Goal: Navigation & Orientation: Find specific page/section

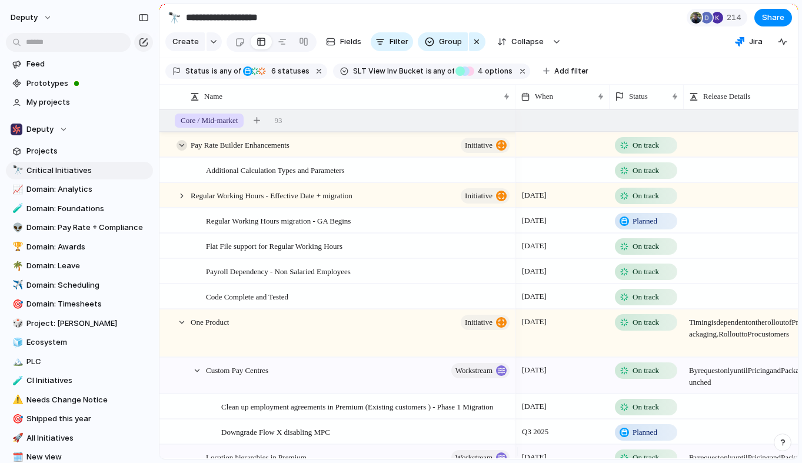
click at [181, 151] on div at bounding box center [181, 145] width 11 height 11
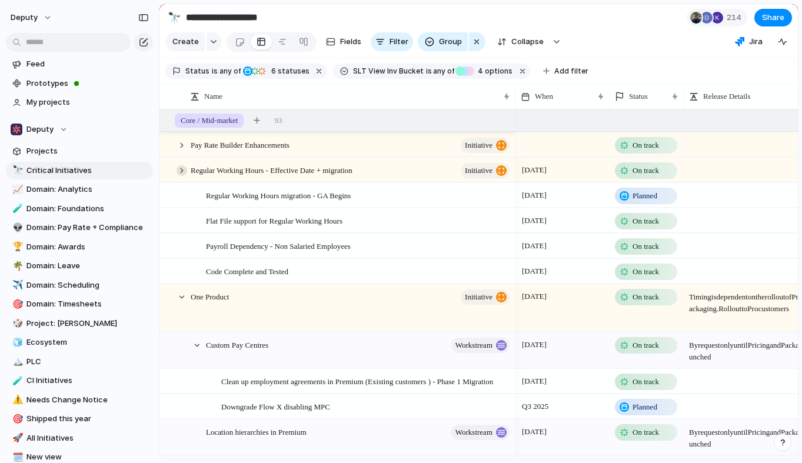
click at [180, 176] on div at bounding box center [181, 170] width 11 height 11
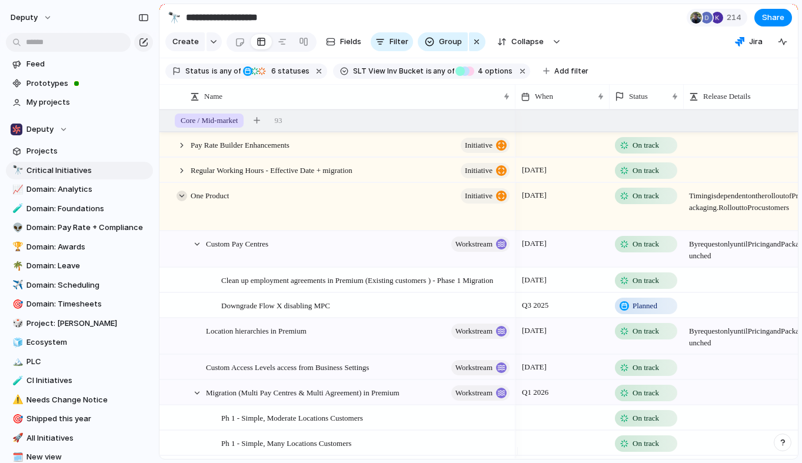
click at [183, 201] on div at bounding box center [181, 196] width 11 height 11
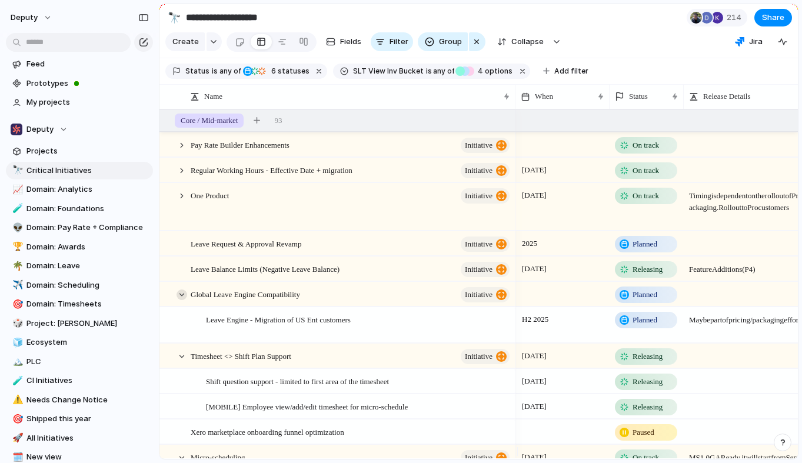
click at [184, 300] on div at bounding box center [181, 294] width 11 height 11
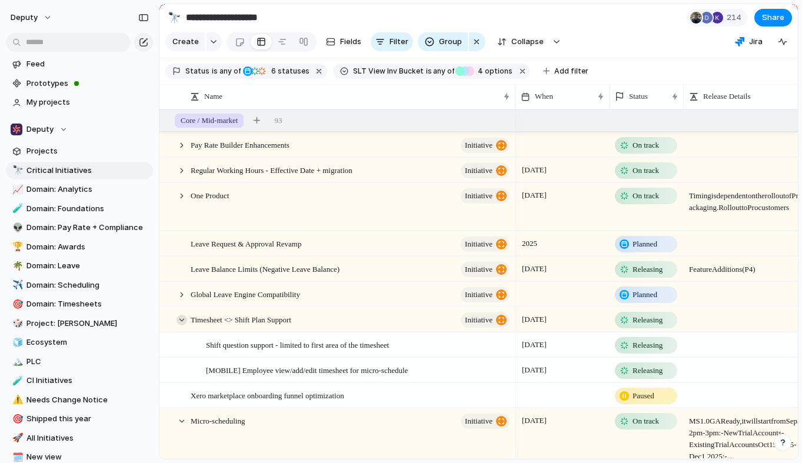
click at [184, 325] on div at bounding box center [181, 320] width 11 height 11
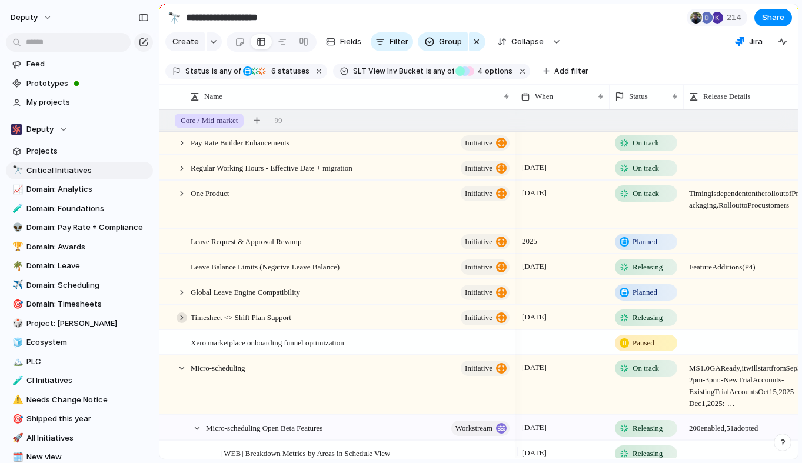
scroll to position [34, 0]
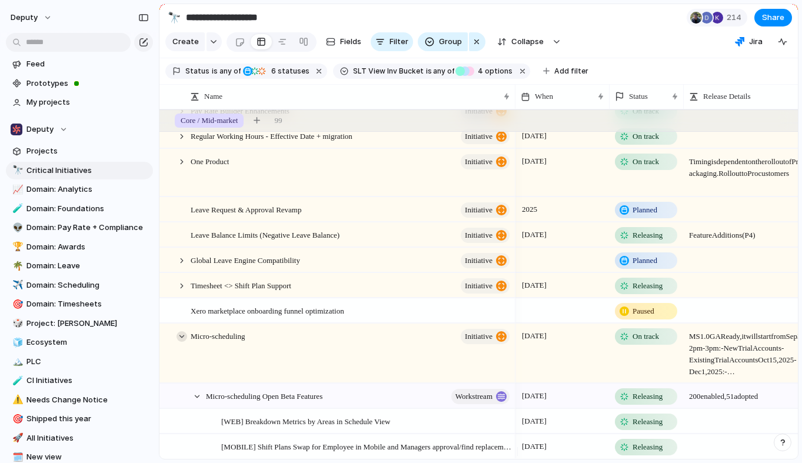
click at [185, 342] on div at bounding box center [181, 336] width 11 height 11
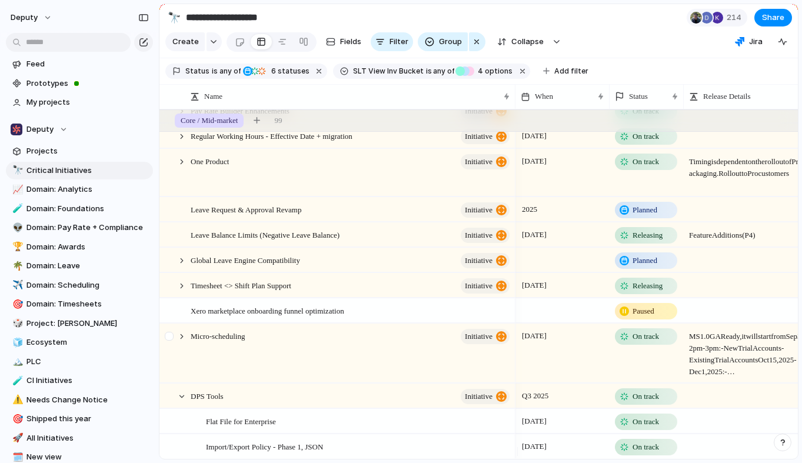
scroll to position [36, 0]
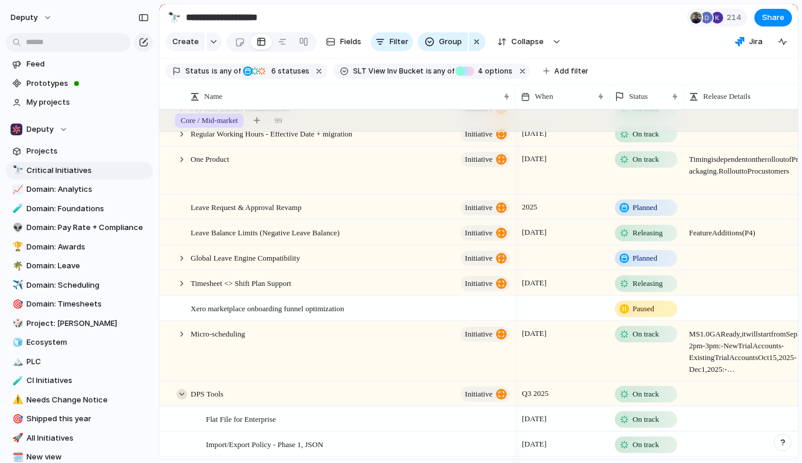
click at [184, 399] on div at bounding box center [181, 394] width 11 height 11
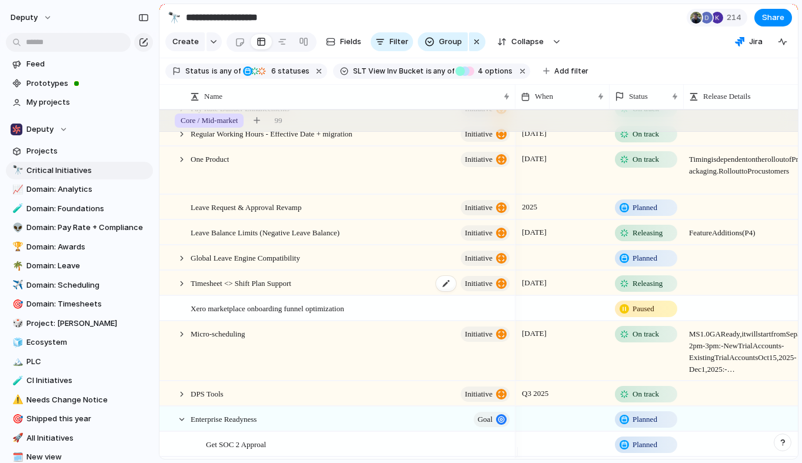
scroll to position [246, 0]
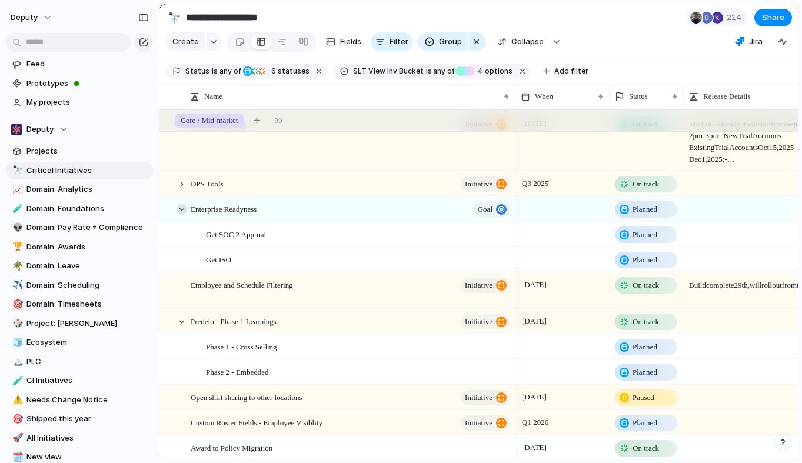
click at [182, 215] on div at bounding box center [181, 209] width 11 height 11
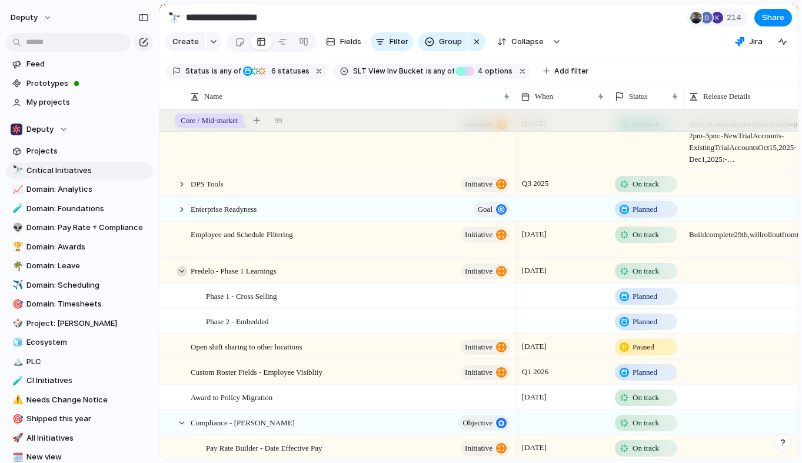
click at [182, 276] on div at bounding box center [181, 271] width 11 height 11
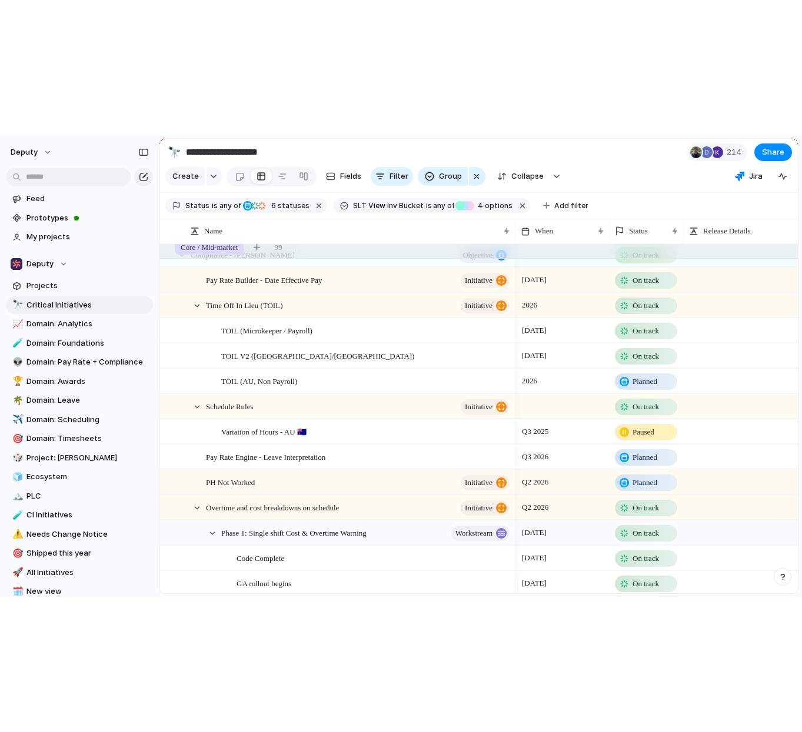
scroll to position [1063, 0]
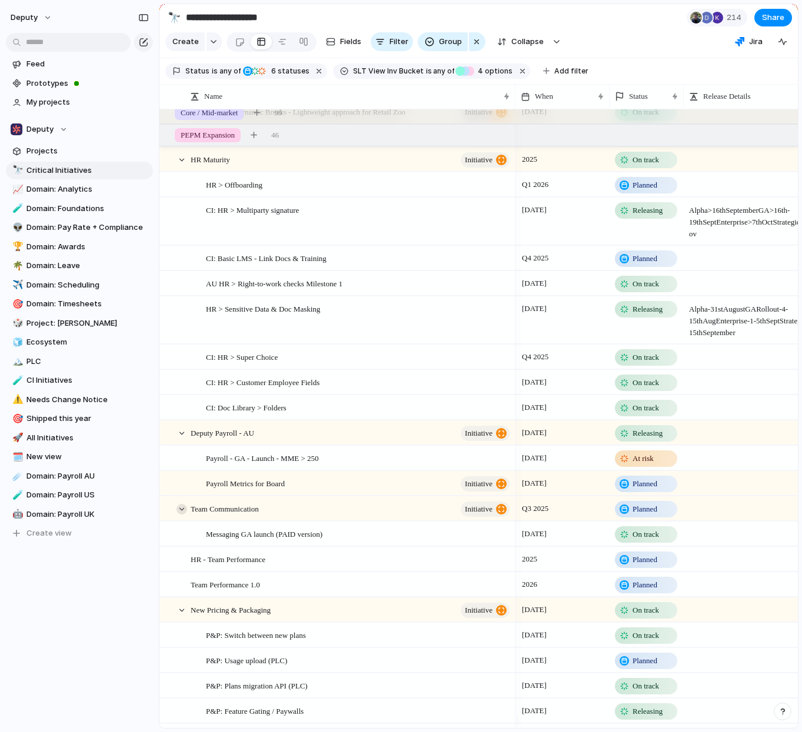
click at [182, 462] on div at bounding box center [181, 509] width 11 height 11
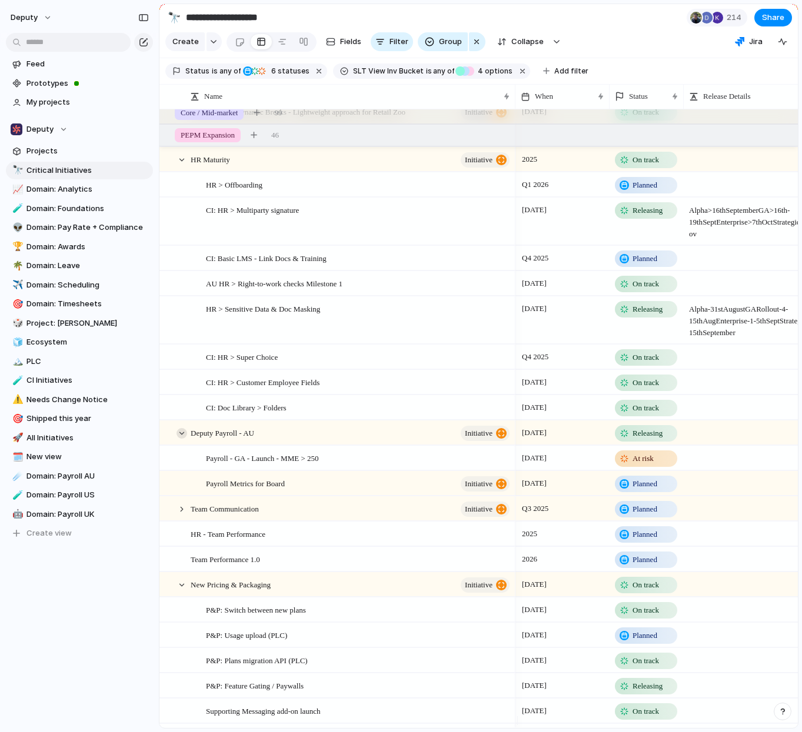
click at [181, 439] on div at bounding box center [181, 433] width 11 height 11
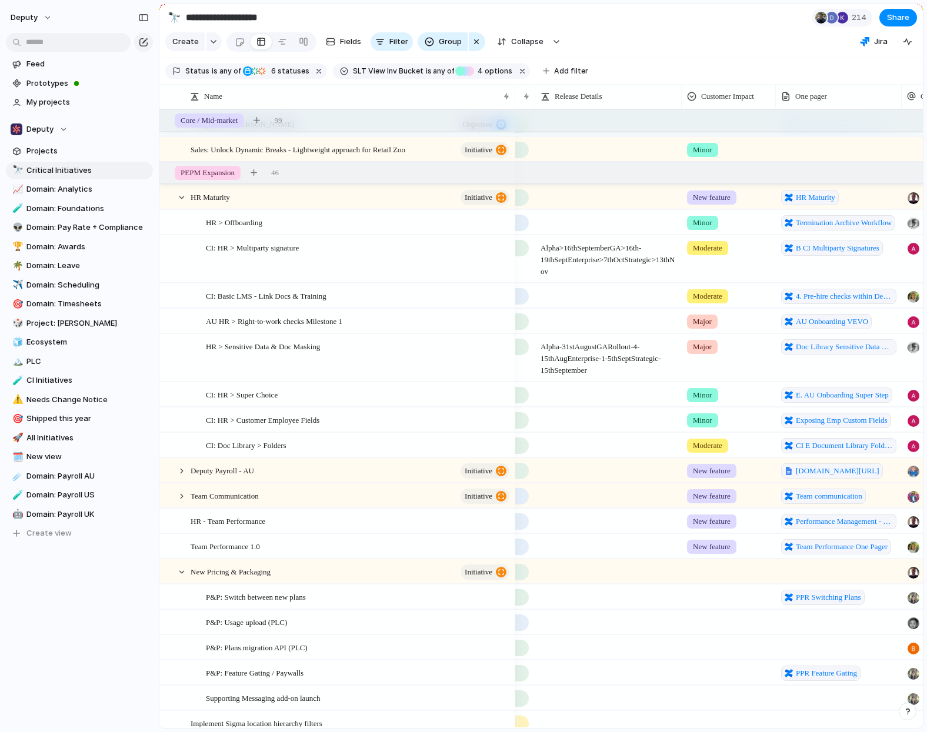
scroll to position [0, 216]
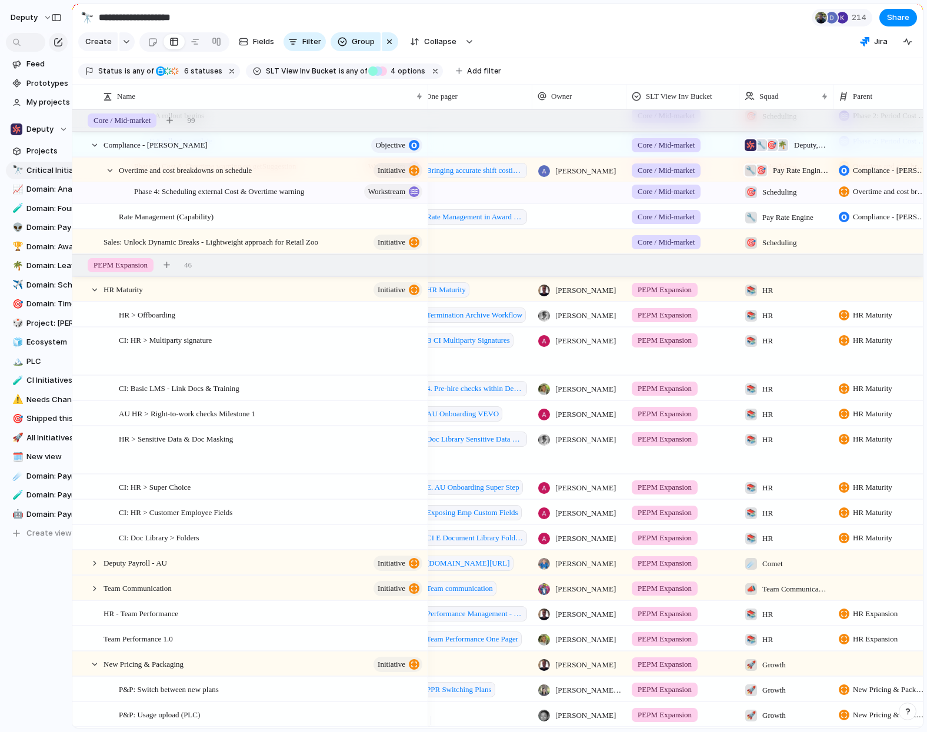
drag, startPoint x: 158, startPoint y: 355, endPoint x: 72, endPoint y: 322, distance: 92.0
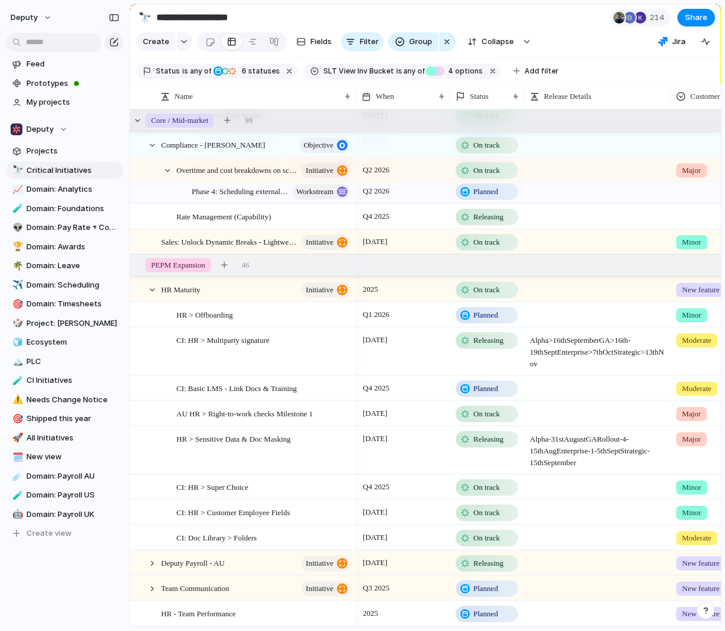
drag, startPoint x: 485, startPoint y: 102, endPoint x: 355, endPoint y: 128, distance: 132.0
click at [355, 128] on div "Name When Status Release Details Customer Impact One pager DPS Tools initiative…" at bounding box center [425, 355] width 591 height 543
click at [152, 295] on div at bounding box center [152, 290] width 11 height 11
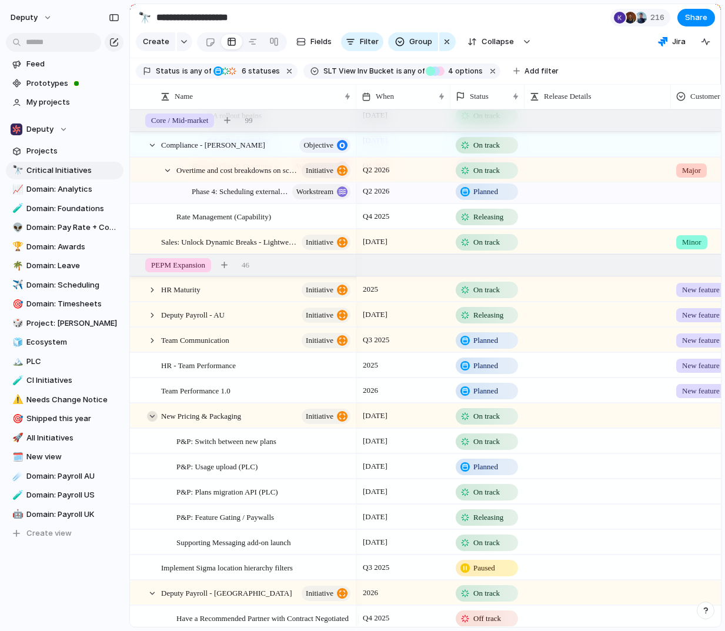
click at [153, 422] on div at bounding box center [152, 416] width 11 height 11
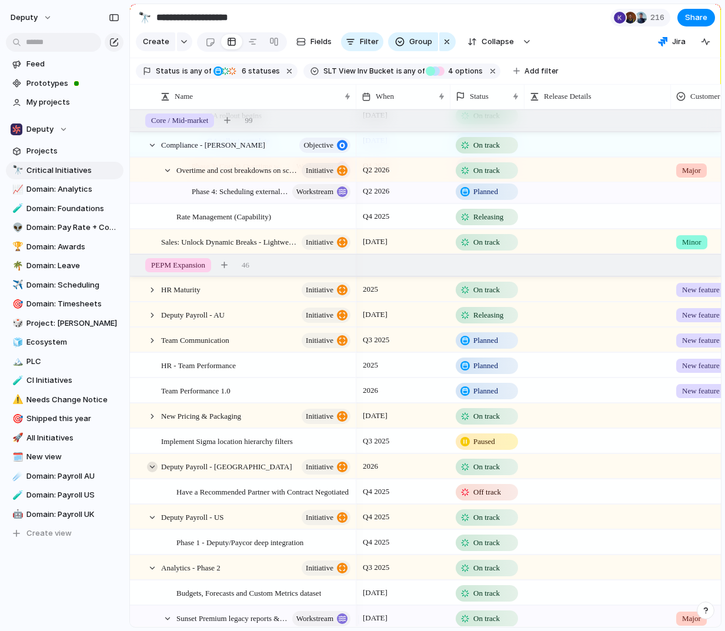
click at [152, 462] on div at bounding box center [152, 467] width 11 height 11
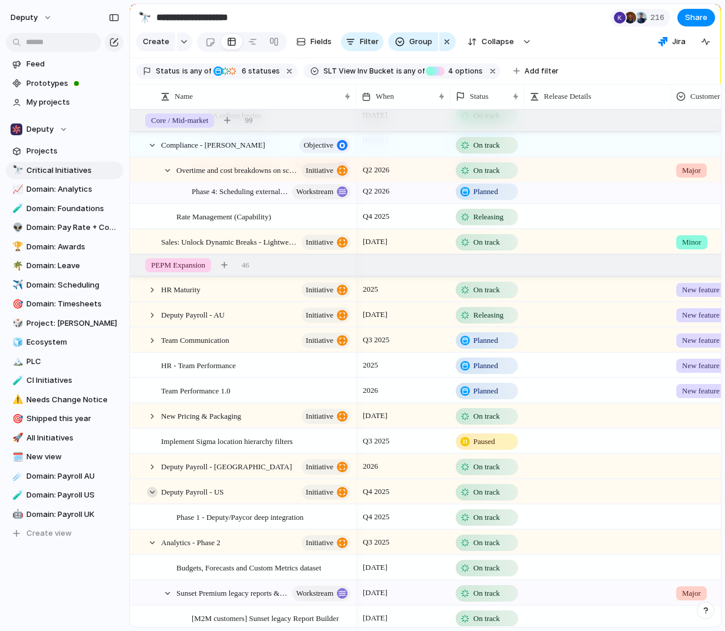
click at [155, 462] on div at bounding box center [152, 492] width 11 height 11
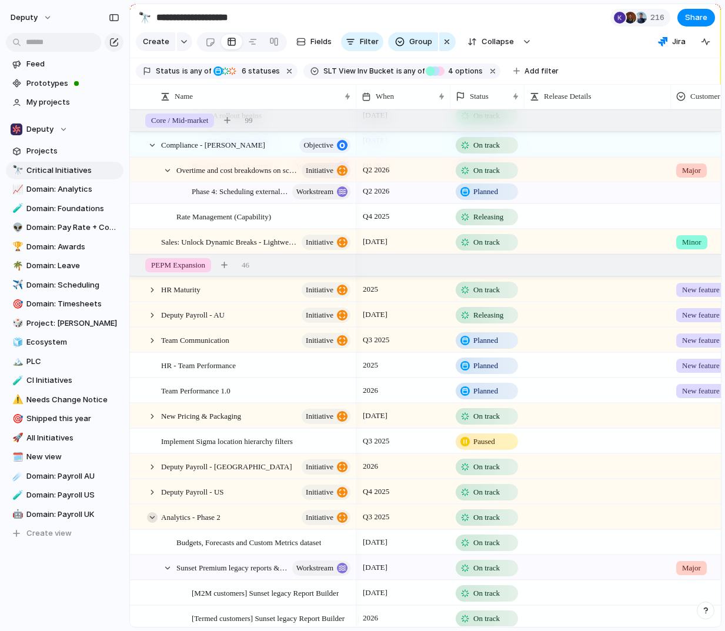
click at [156, 462] on div at bounding box center [152, 517] width 11 height 11
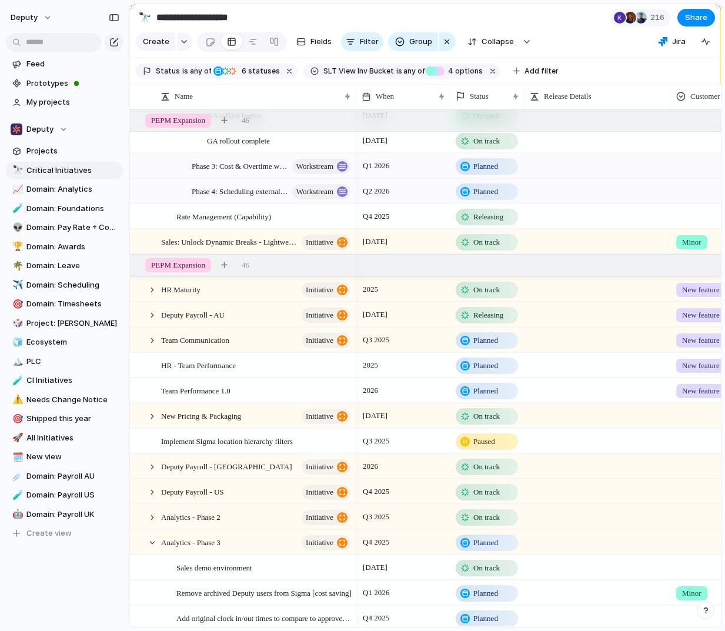
scroll to position [1305, 0]
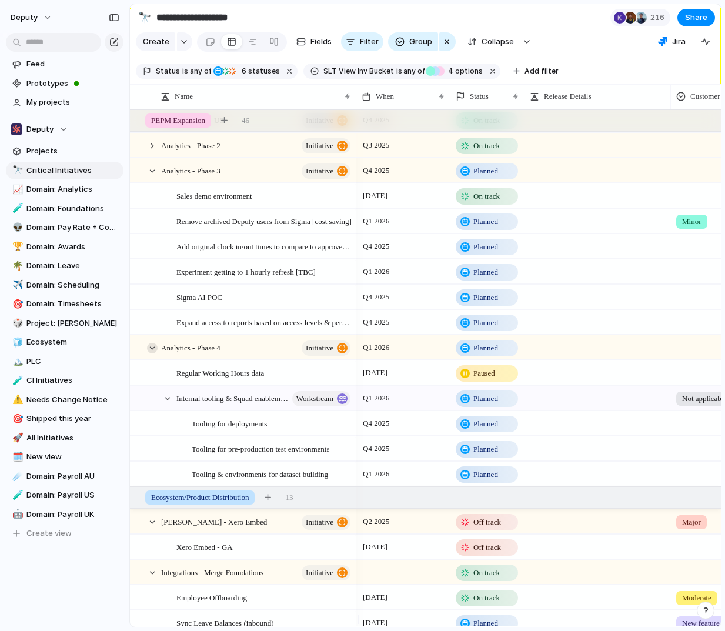
click at [152, 354] on div at bounding box center [152, 348] width 11 height 11
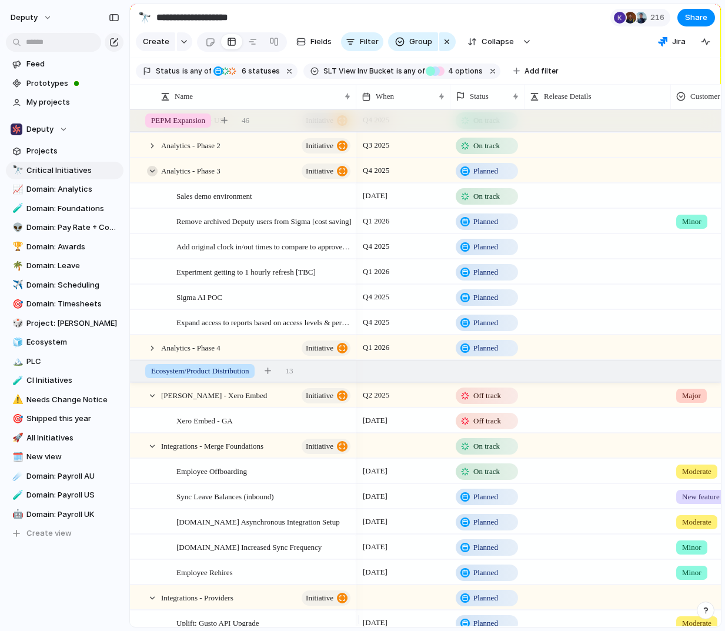
click at [152, 176] on div at bounding box center [152, 171] width 11 height 11
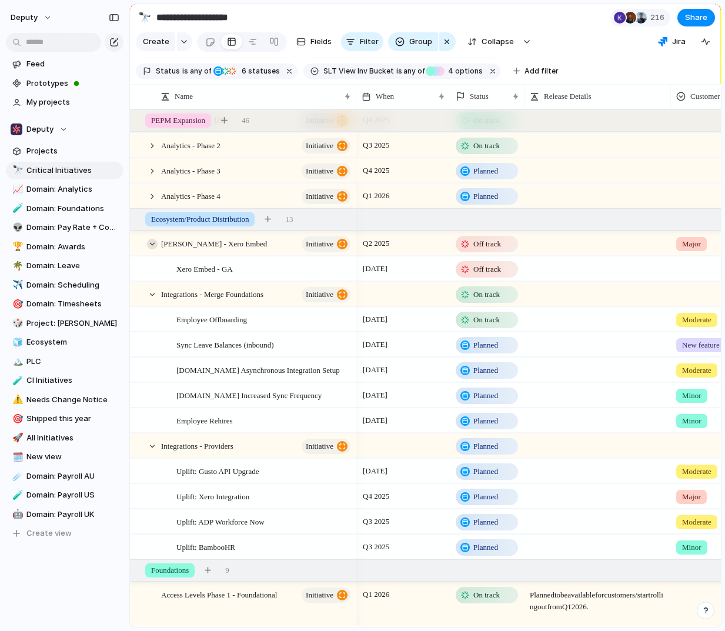
click at [154, 249] on div at bounding box center [152, 244] width 11 height 11
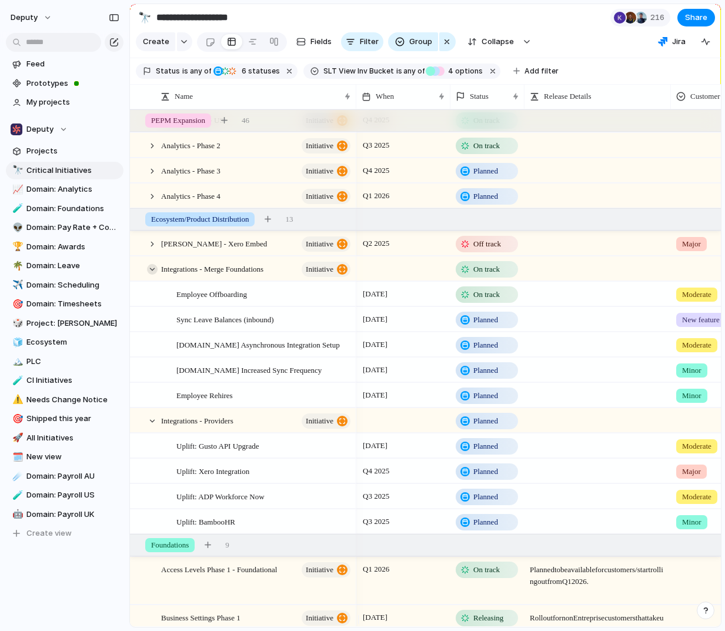
click at [152, 275] on div at bounding box center [152, 269] width 11 height 11
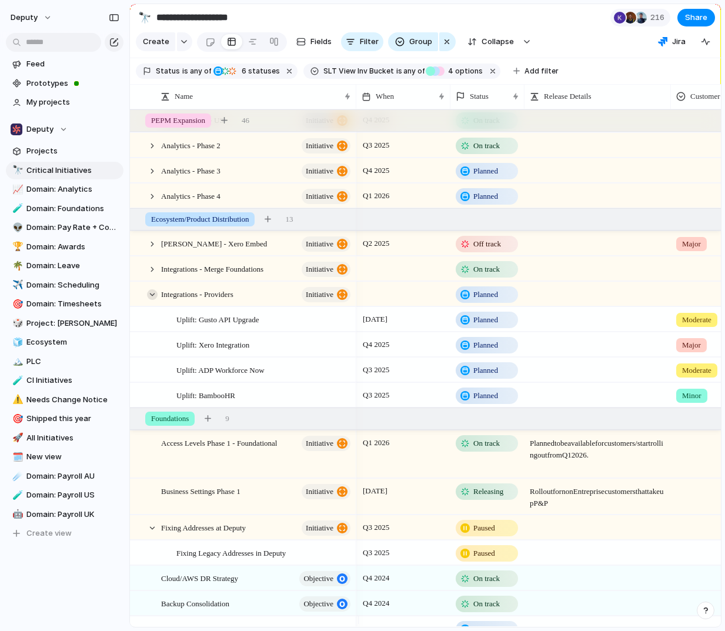
click at [155, 300] on div at bounding box center [152, 294] width 11 height 11
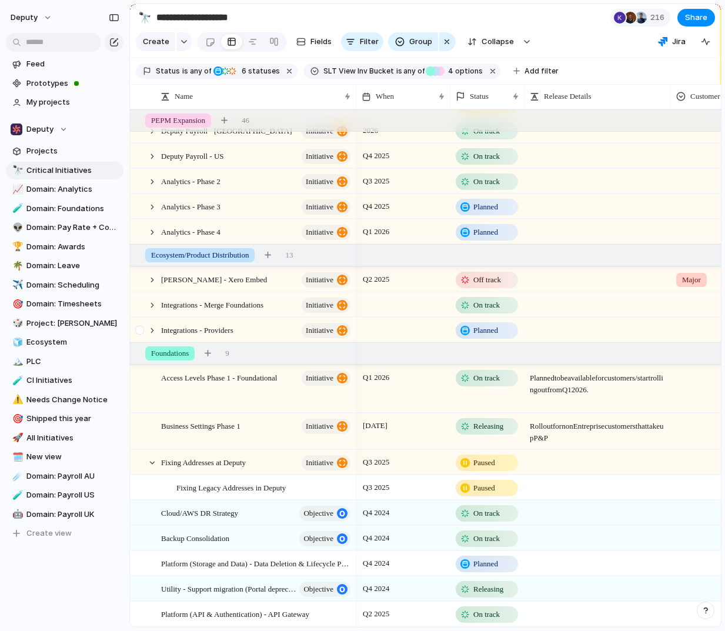
scroll to position [1278, 0]
click at [154, 458] on div at bounding box center [152, 463] width 11 height 11
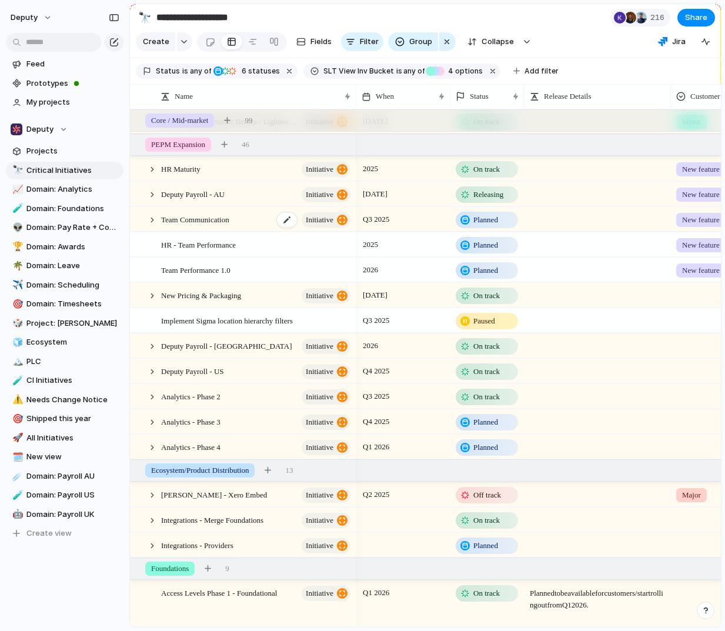
scroll to position [1035, 0]
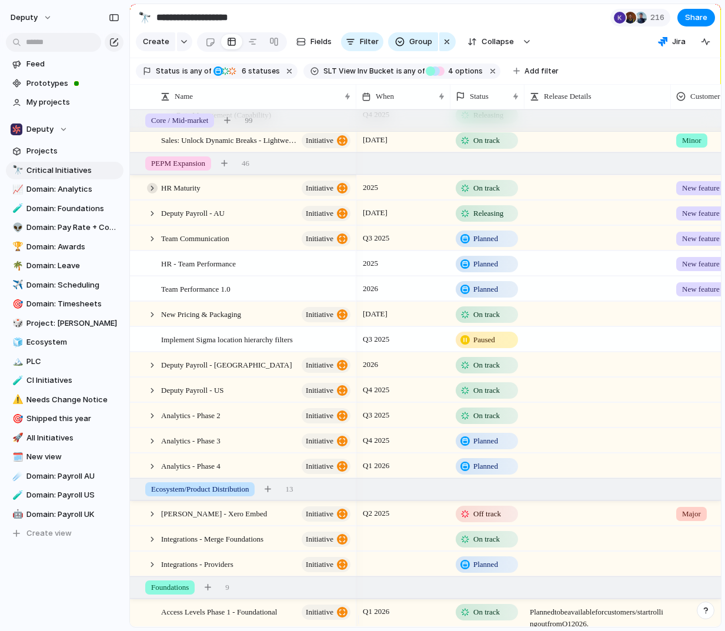
click at [153, 194] on div at bounding box center [152, 188] width 11 height 11
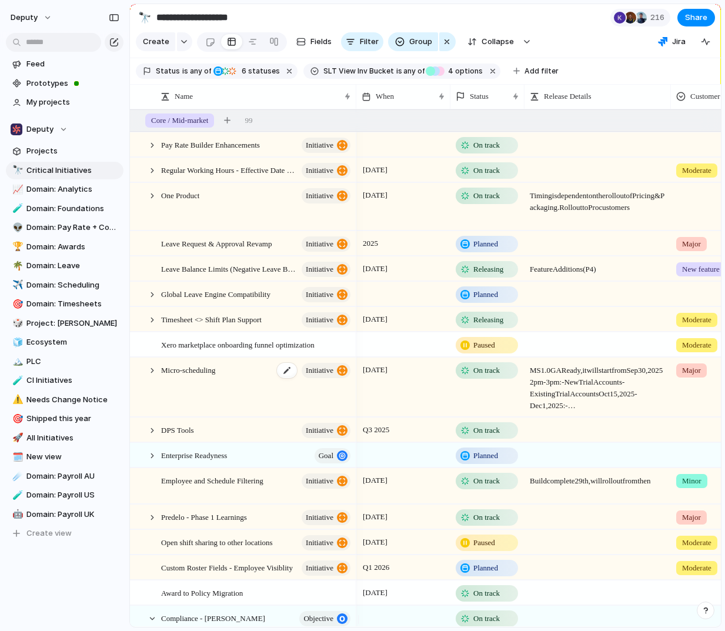
scroll to position [2, 0]
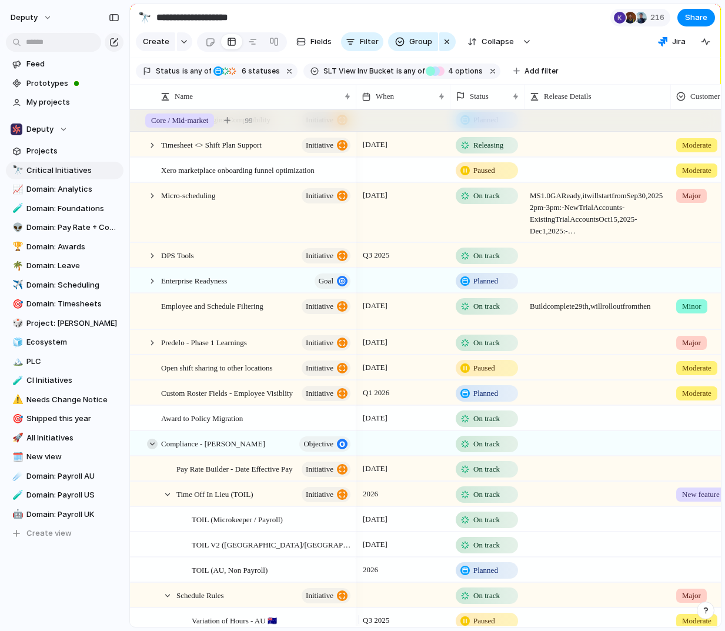
click at [150, 449] on div at bounding box center [152, 444] width 11 height 11
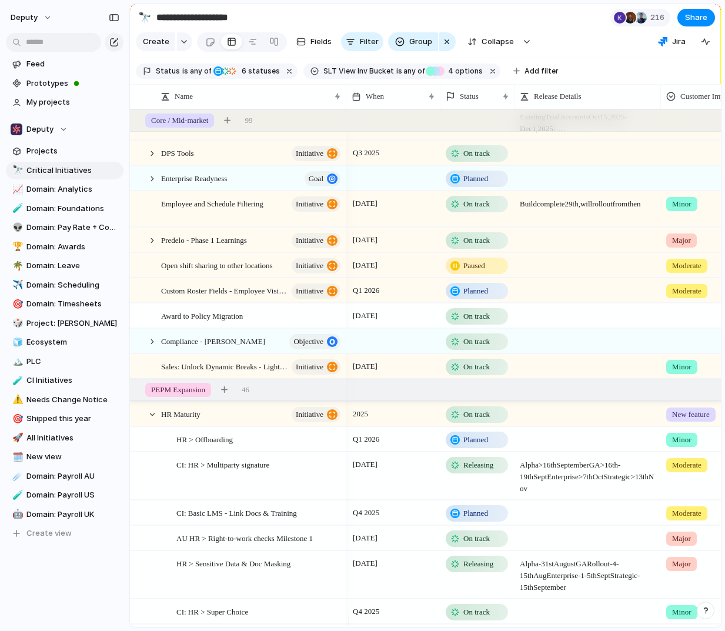
drag, startPoint x: 355, startPoint y: 103, endPoint x: 345, endPoint y: 105, distance: 10.2
click at [345, 105] on div at bounding box center [346, 96] width 6 height 25
click at [251, 449] on div "HR > Offboarding" at bounding box center [259, 440] width 166 height 24
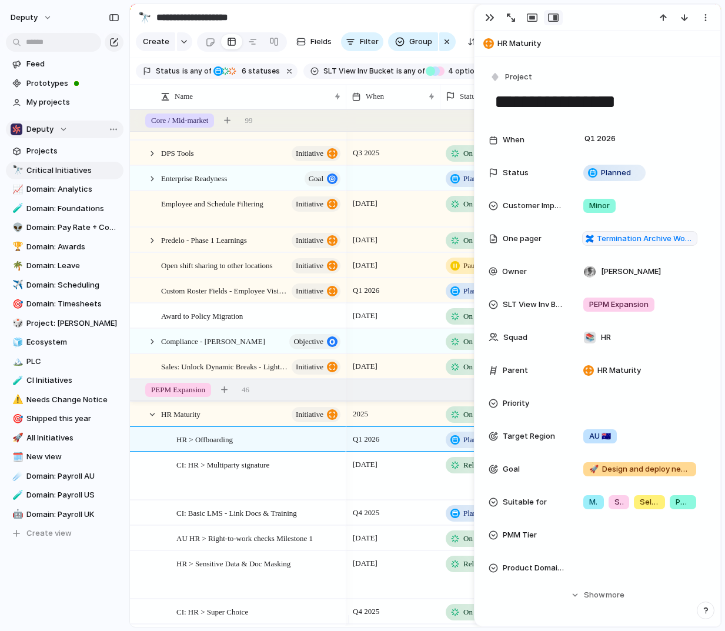
click at [60, 137] on button "Deputy" at bounding box center [65, 130] width 118 height 18
click at [63, 132] on div "Recent 📚 HR Teams Deputy 📣 Marketing 🤖 AI 🔄 Continuous Improvement ✈️ Pioneer 🎯…" at bounding box center [362, 315] width 725 height 631
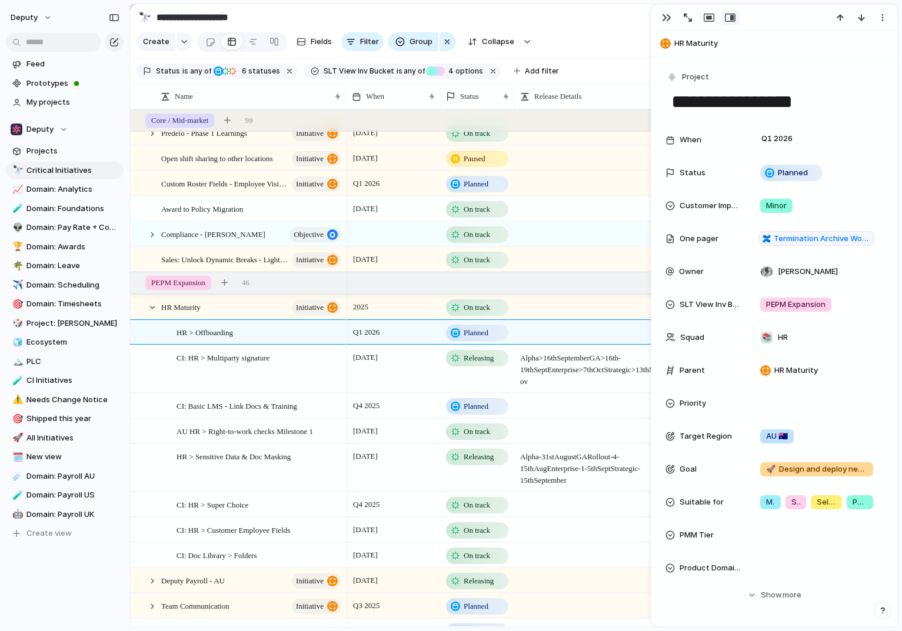
scroll to position [402, 0]
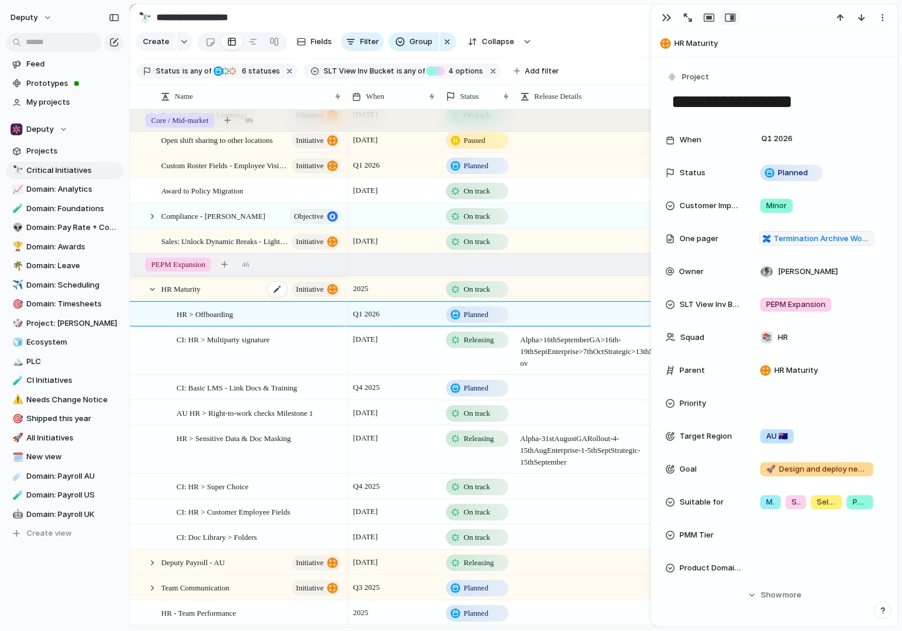
click at [195, 295] on span "HR Maturity" at bounding box center [180, 289] width 39 height 14
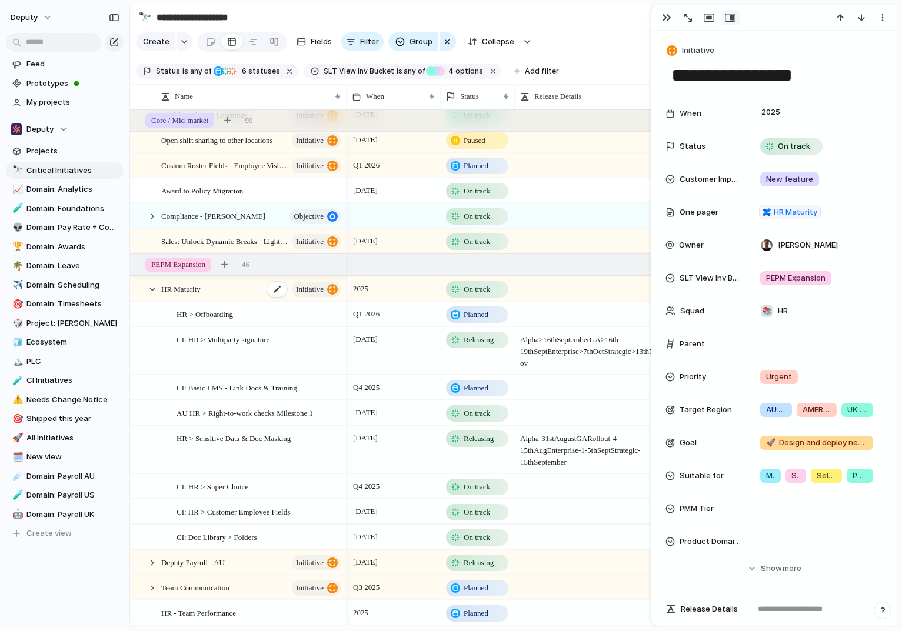
click at [169, 295] on span "HR Maturity" at bounding box center [180, 289] width 39 height 14
click at [204, 301] on div "HR Maturity initiative" at bounding box center [251, 289] width 181 height 24
click at [387, 296] on div "2025" at bounding box center [393, 286] width 93 height 19
click at [405, 287] on div "Day Month Quarter Half-year Year [DATE] 2024 2025 2026 2027 2028 2029 2030 2025…" at bounding box center [451, 315] width 902 height 631
click at [233, 316] on span "HR > Offboarding" at bounding box center [204, 314] width 56 height 14
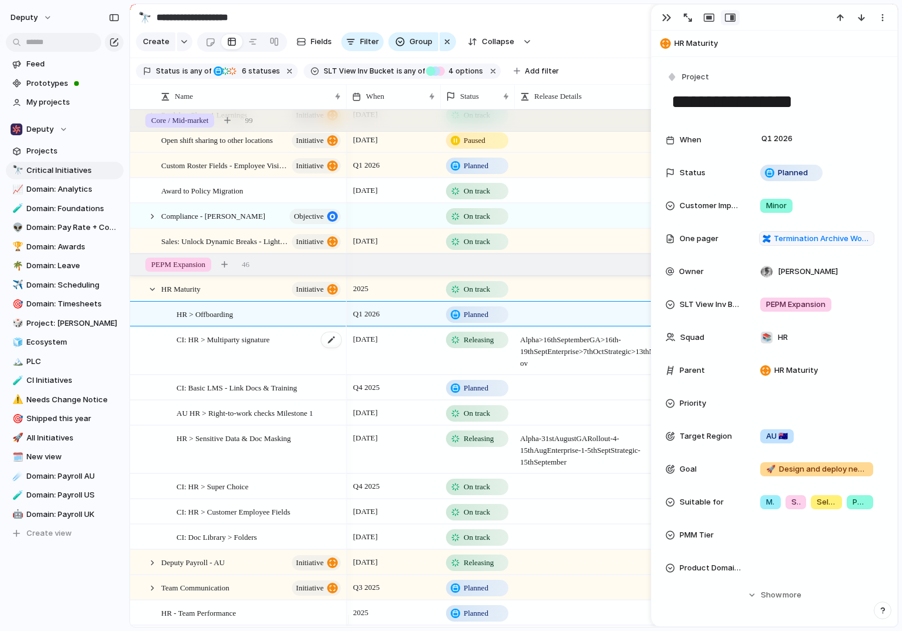
click at [279, 357] on div "CI: HR > Multiparty signature" at bounding box center [259, 351] width 166 height 47
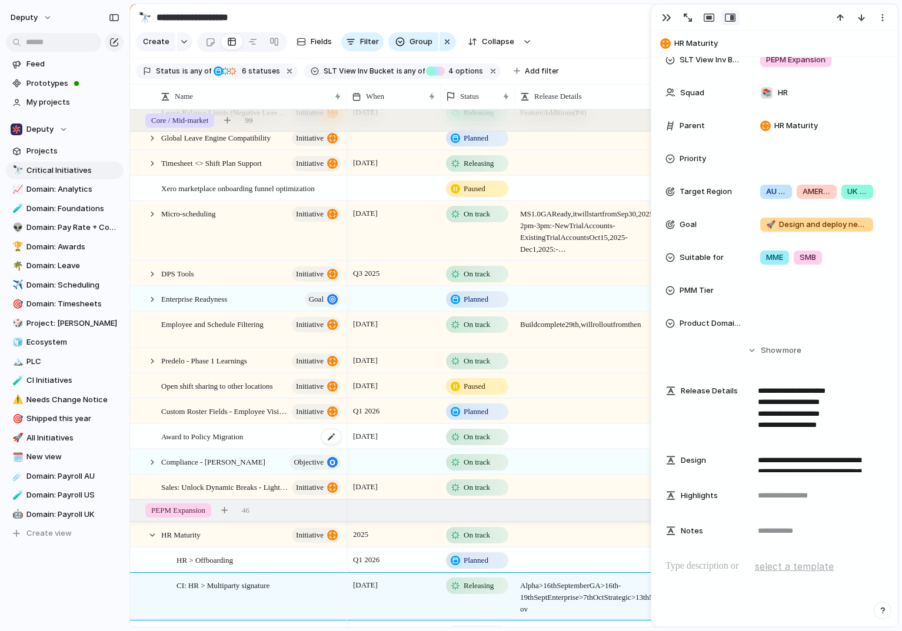
scroll to position [168, 0]
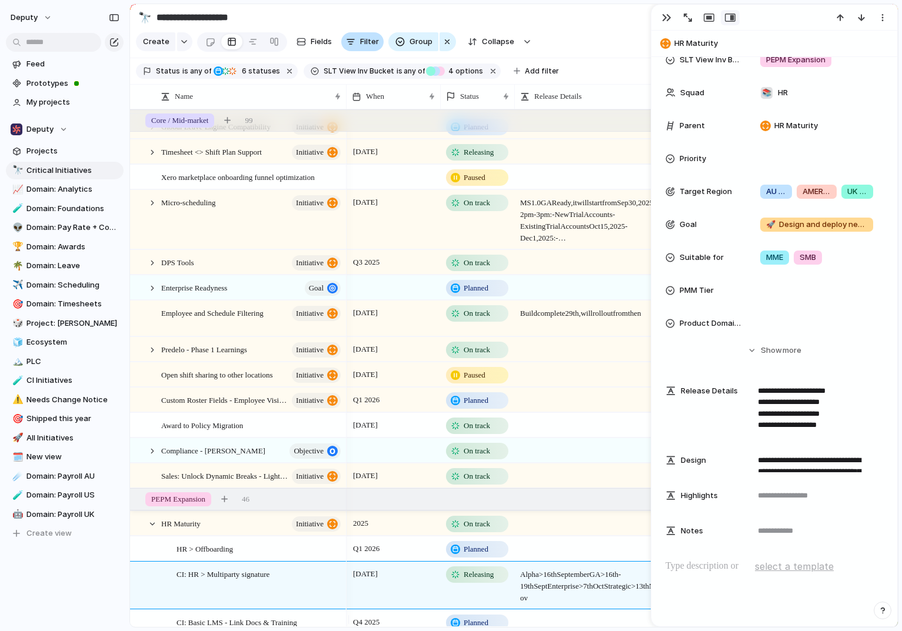
click at [370, 48] on span "Filter" at bounding box center [369, 42] width 19 height 12
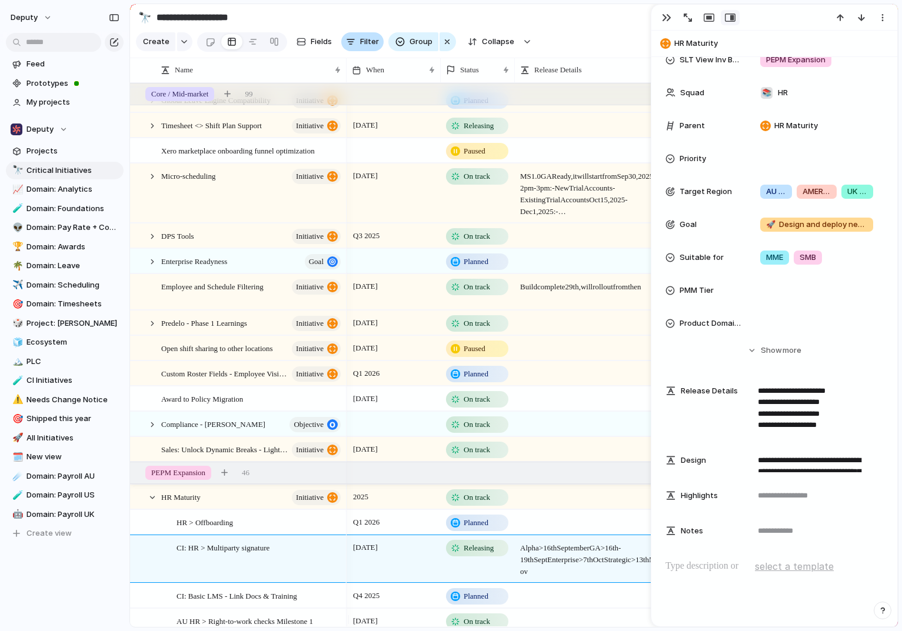
click at [367, 47] on span "Filter" at bounding box center [369, 42] width 19 height 12
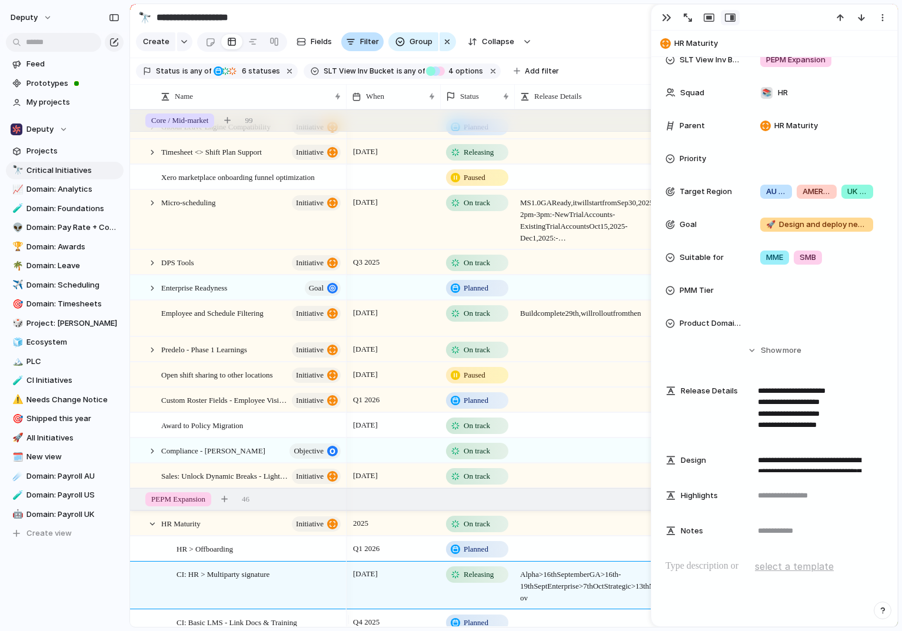
click at [367, 47] on span "Filter" at bounding box center [369, 42] width 19 height 12
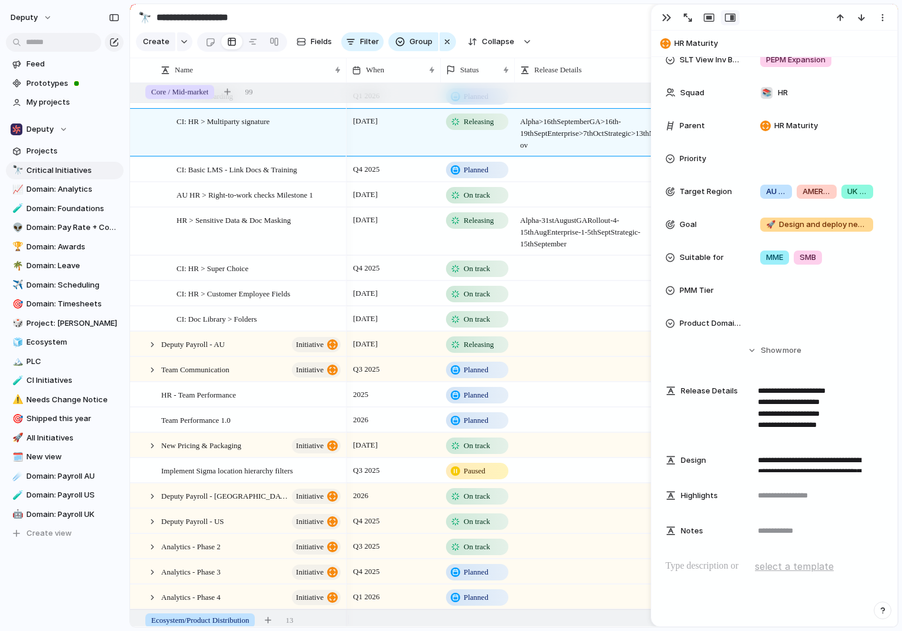
scroll to position [350, 0]
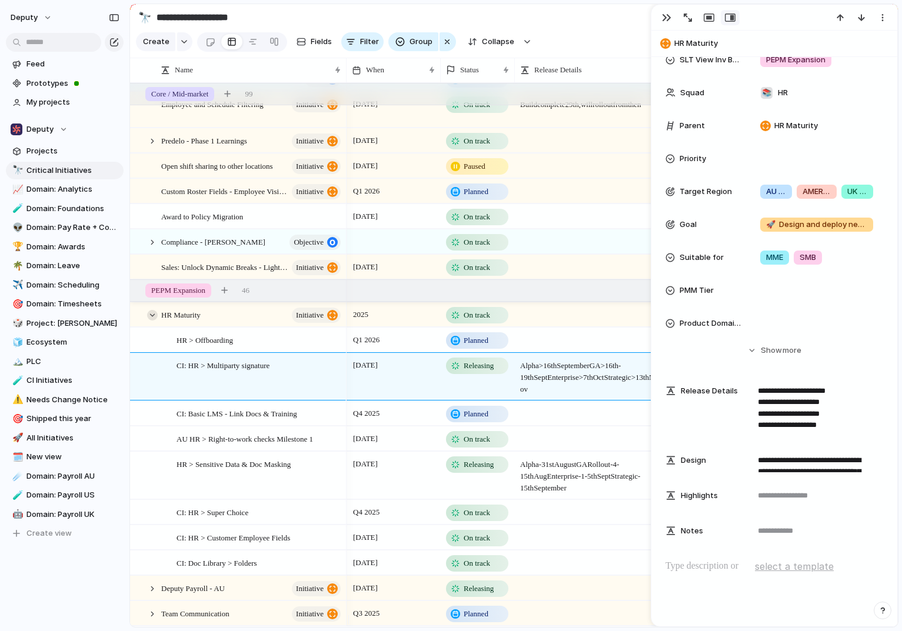
click at [156, 321] on div at bounding box center [152, 315] width 11 height 11
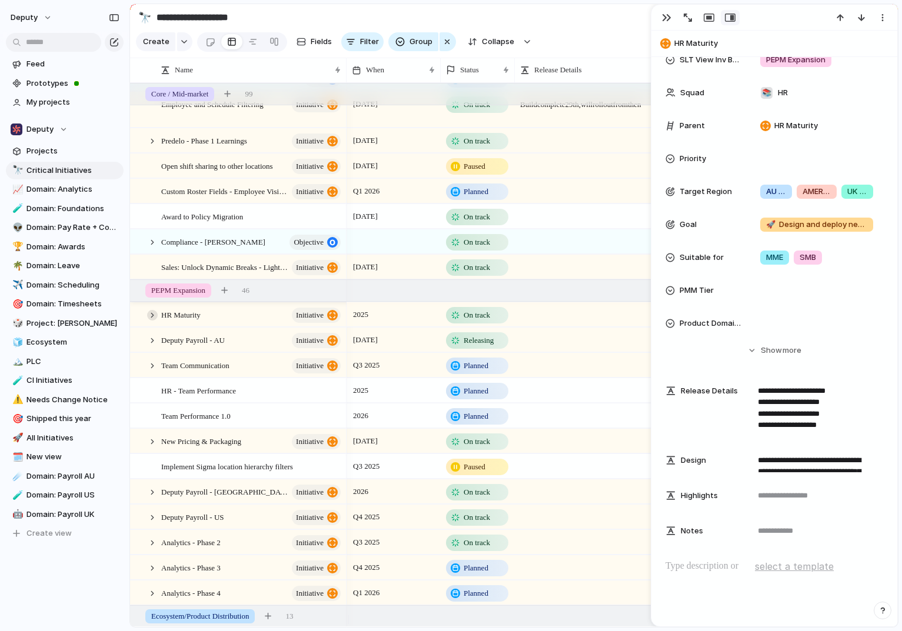
click at [154, 321] on div at bounding box center [152, 315] width 11 height 11
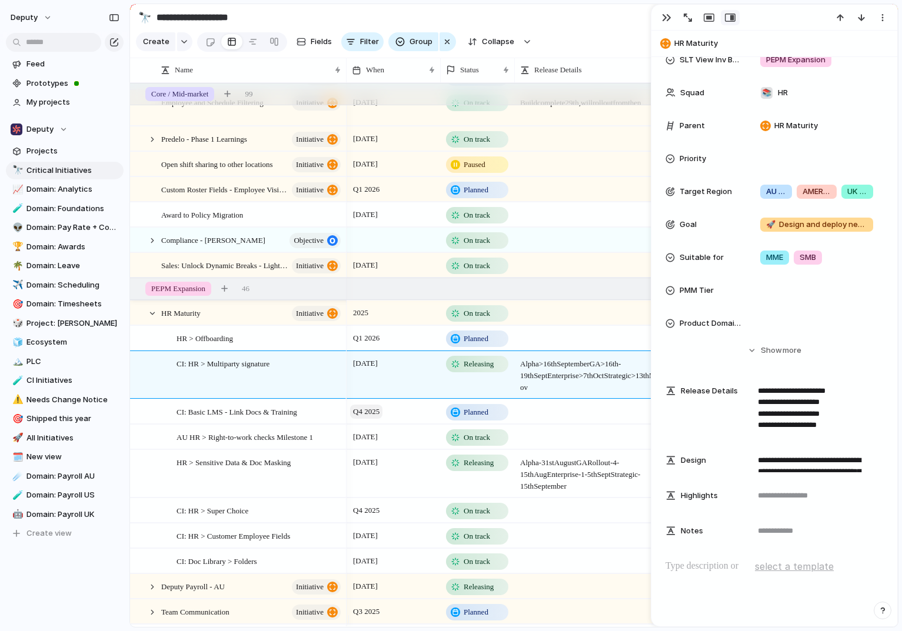
scroll to position [352, 0]
click at [234, 443] on span "AU HR > Right-to-work checks Milestone 1" at bounding box center [244, 436] width 136 height 14
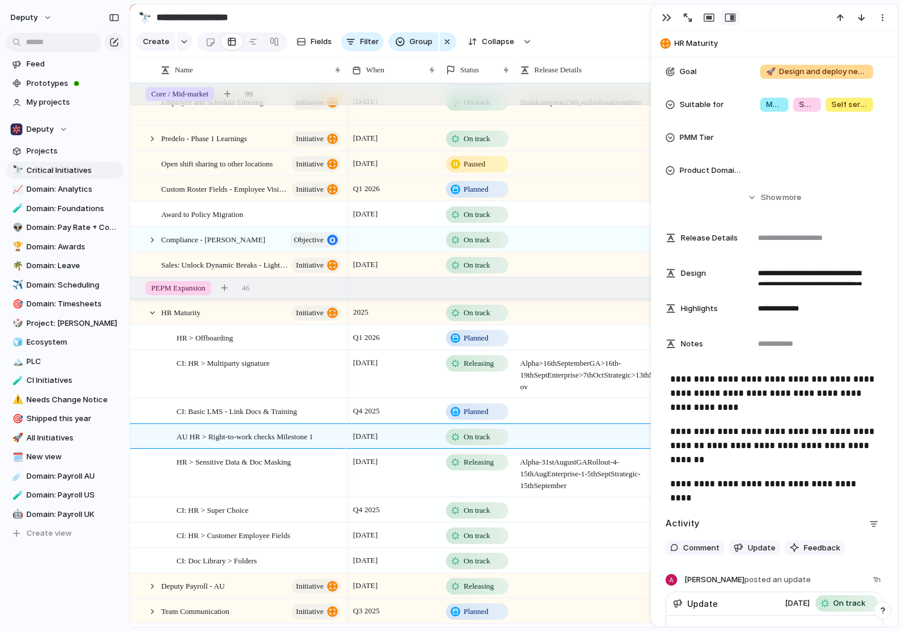
scroll to position [414, 0]
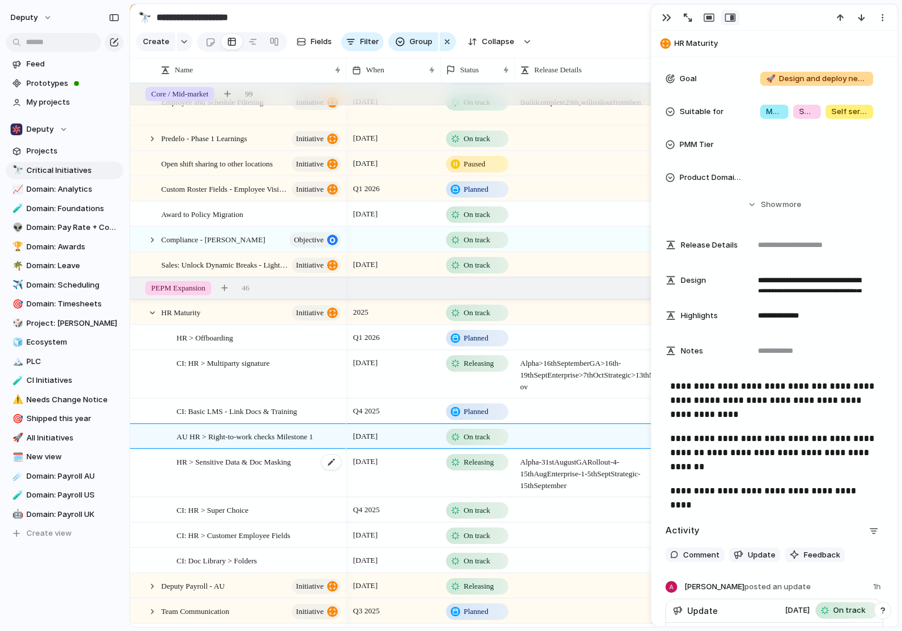
click at [244, 462] on div "HR > Sensitive Data & Doc Masking" at bounding box center [259, 473] width 166 height 47
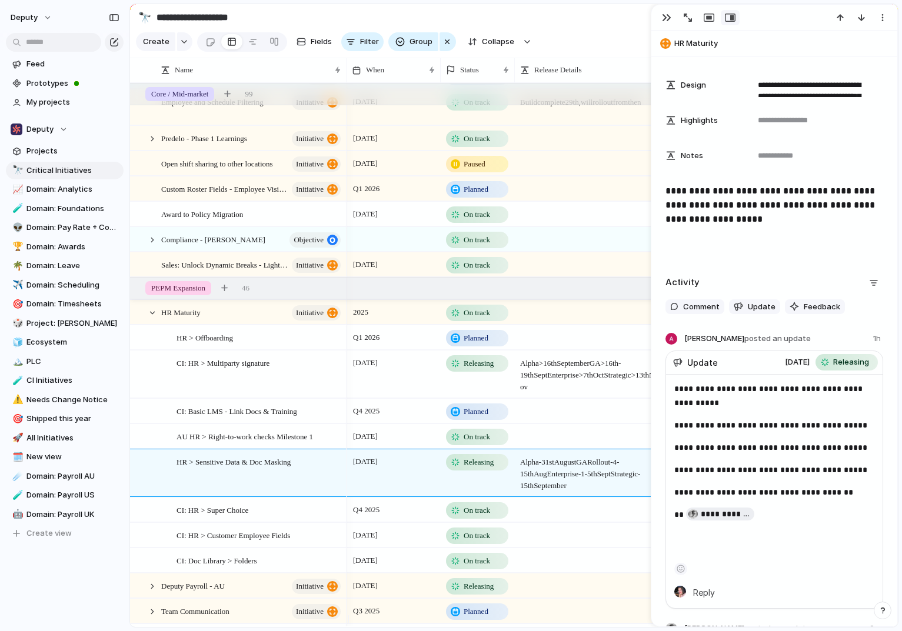
scroll to position [645, 0]
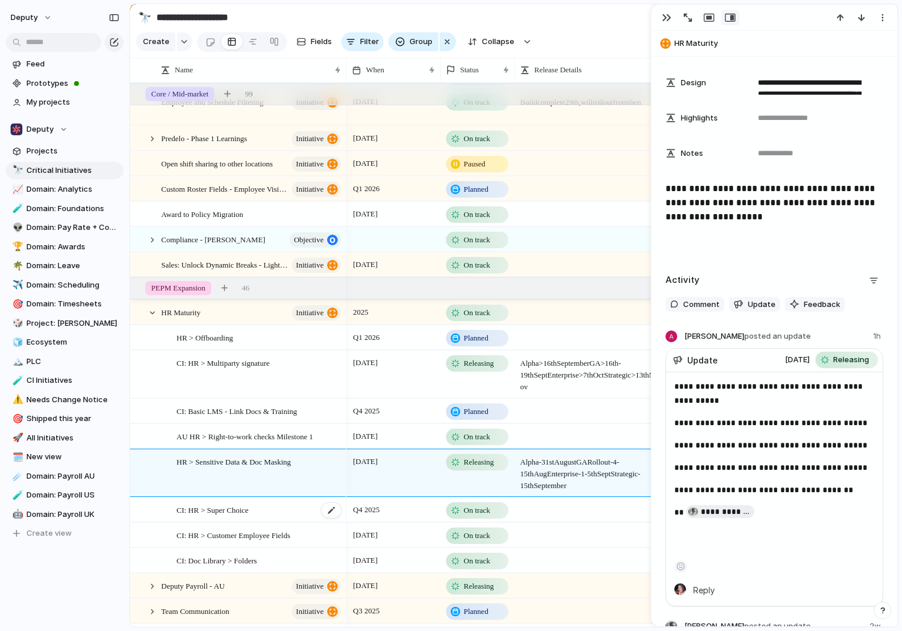
click at [282, 462] on div "CI: HR > Super Choice" at bounding box center [259, 510] width 166 height 24
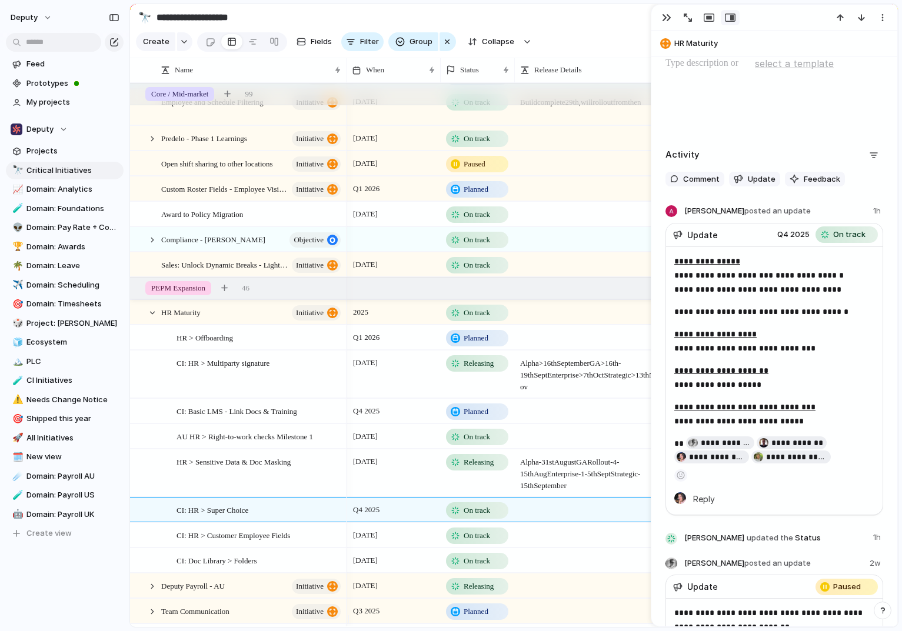
scroll to position [718, 0]
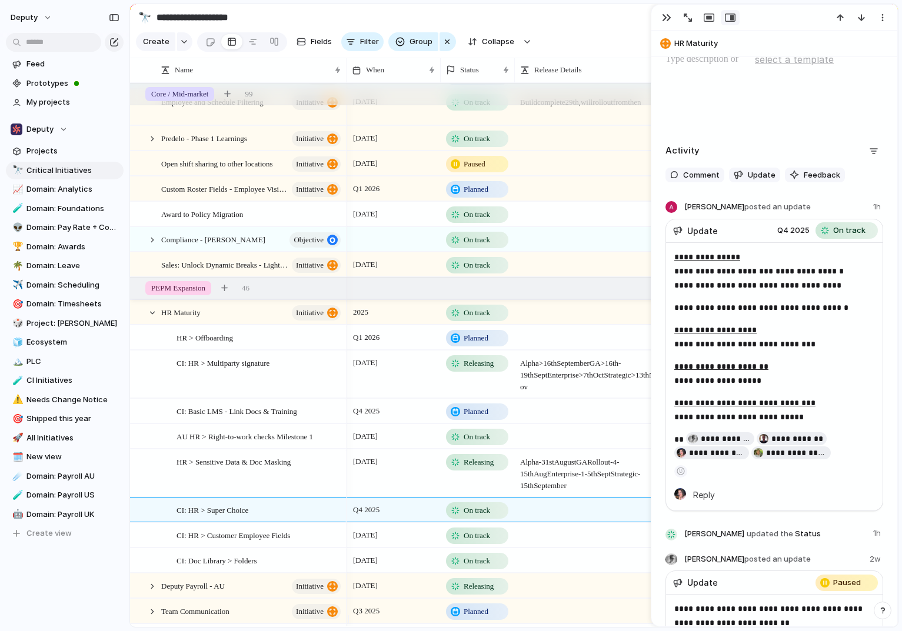
click at [721, 402] on u "**********" at bounding box center [744, 403] width 141 height 8
click at [768, 404] on u "**********" at bounding box center [744, 403] width 141 height 8
click at [735, 364] on u "**********" at bounding box center [721, 366] width 94 height 8
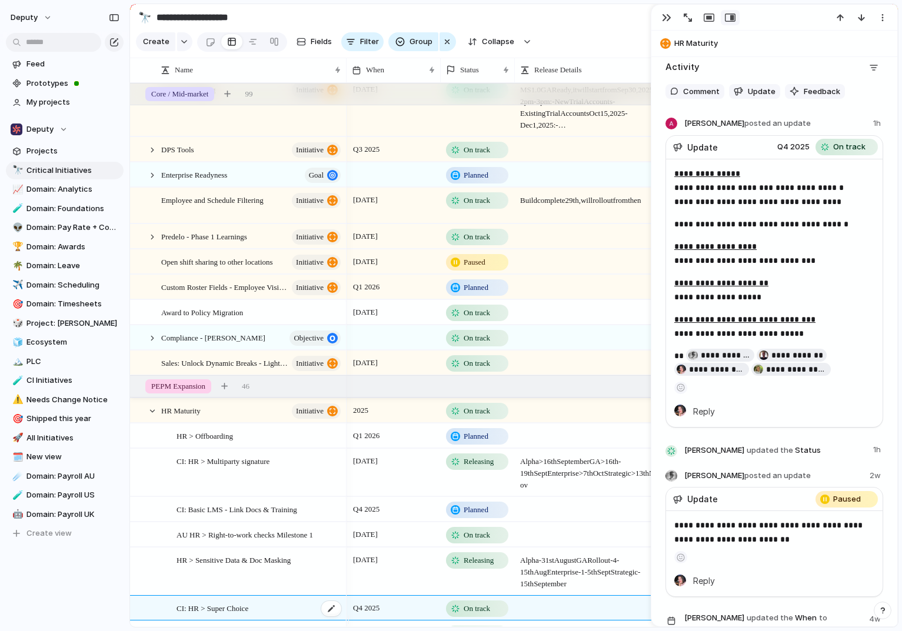
scroll to position [352, 0]
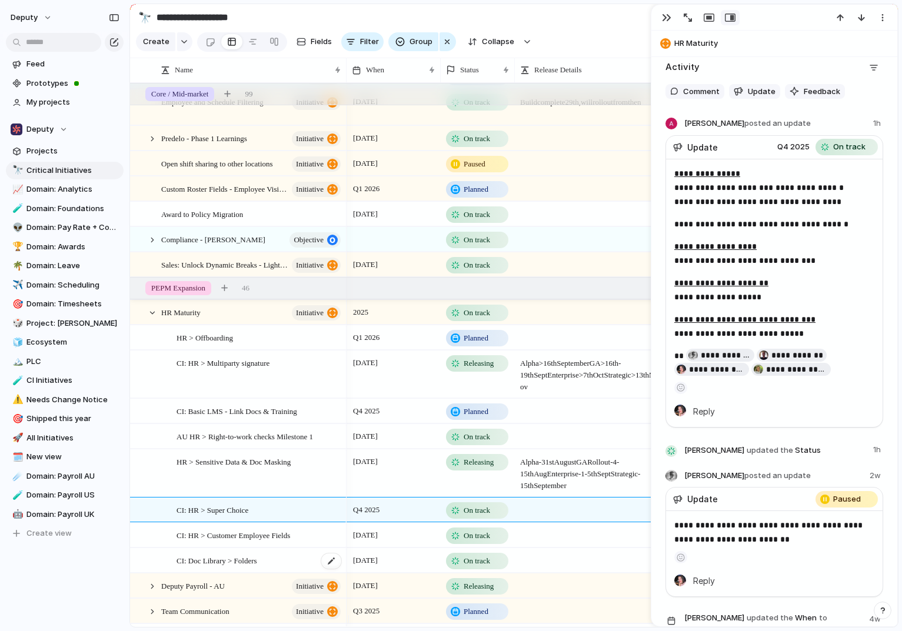
click at [229, 462] on span "CI: Doc Library > Folders" at bounding box center [216, 561] width 81 height 14
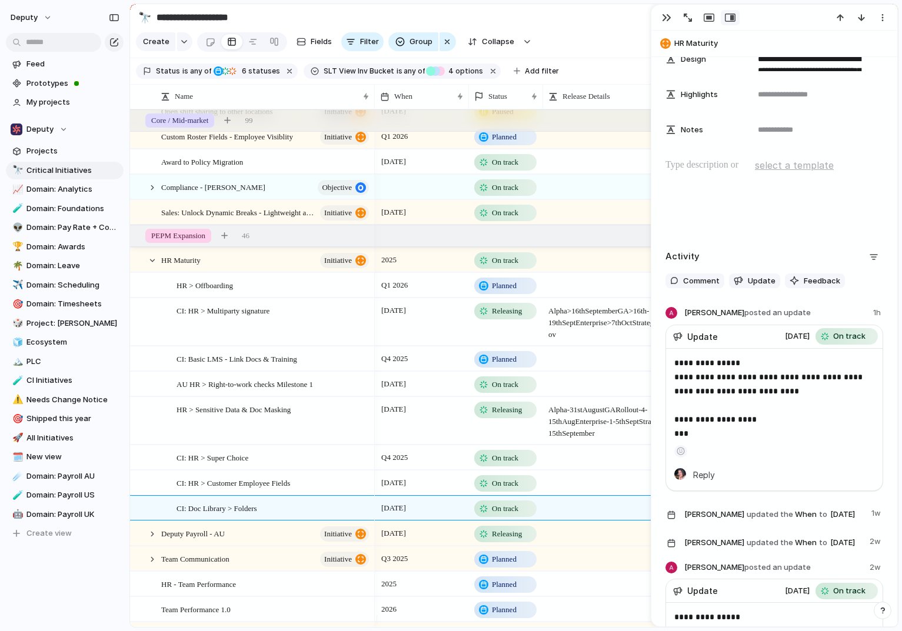
scroll to position [469, 0]
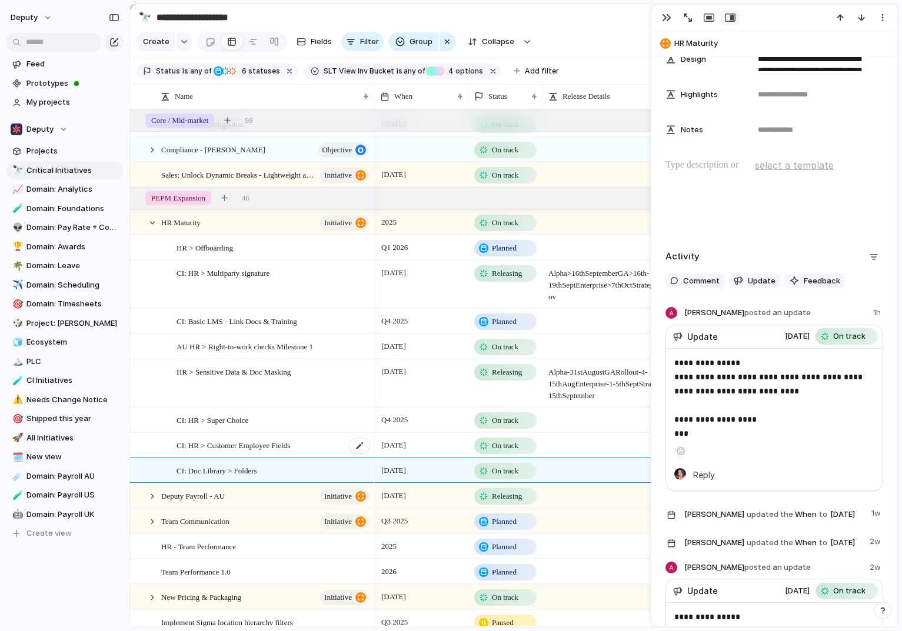
click at [275, 447] on span "CI: HR > Customer Employee Fields" at bounding box center [233, 445] width 114 height 14
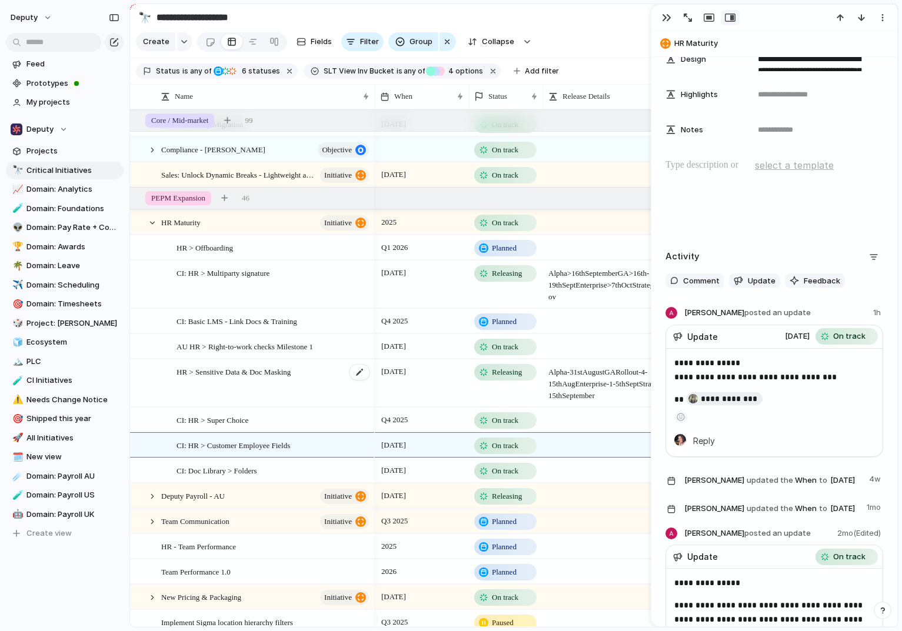
click at [247, 378] on span "HR > Sensitive Data & Doc Masking" at bounding box center [233, 372] width 114 height 14
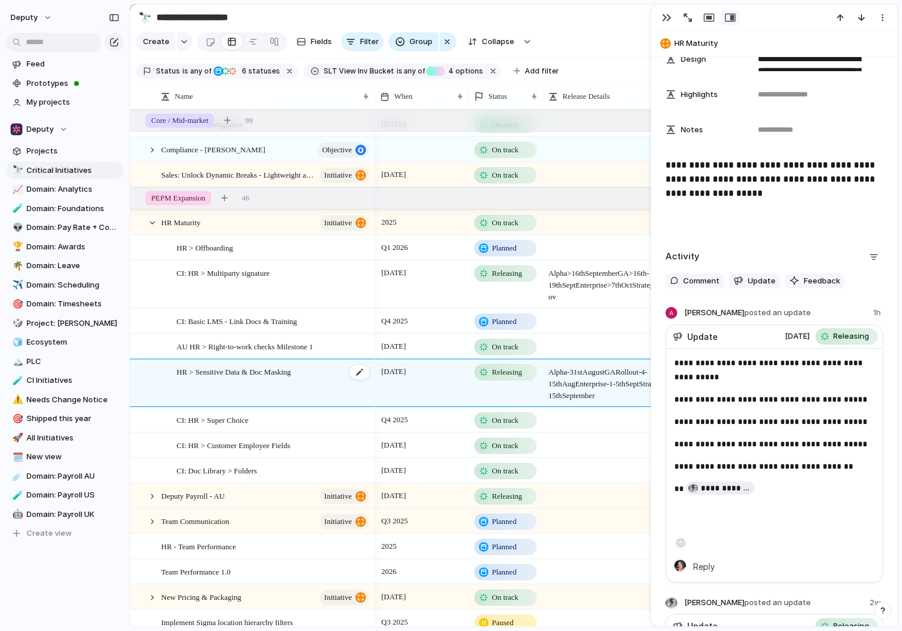
scroll to position [669, 0]
click at [254, 353] on span "AU HR > Right-to-work checks Milestone 1" at bounding box center [244, 346] width 136 height 14
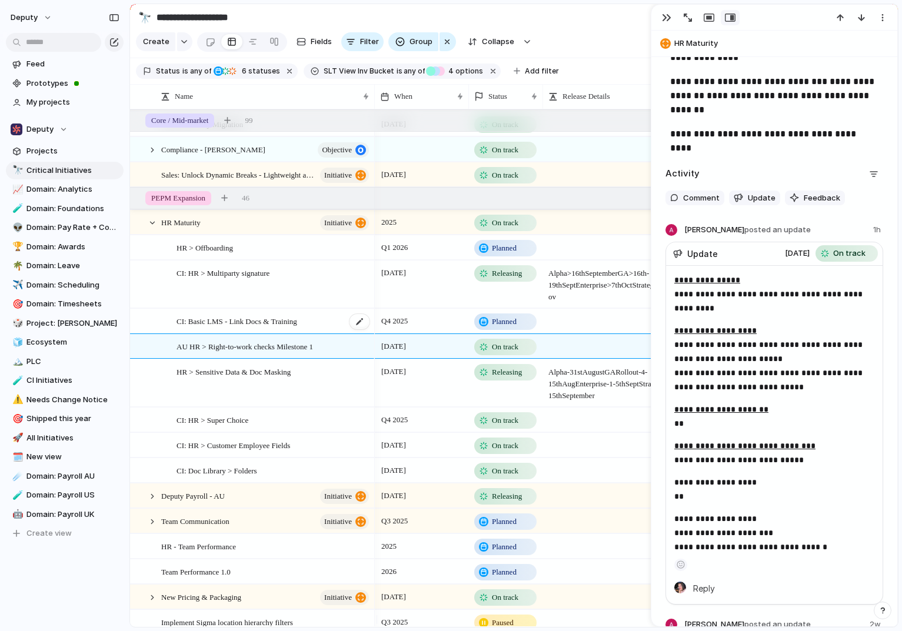
click at [291, 328] on span "CI: Basic LMS - Link Docs & Training" at bounding box center [236, 321] width 121 height 14
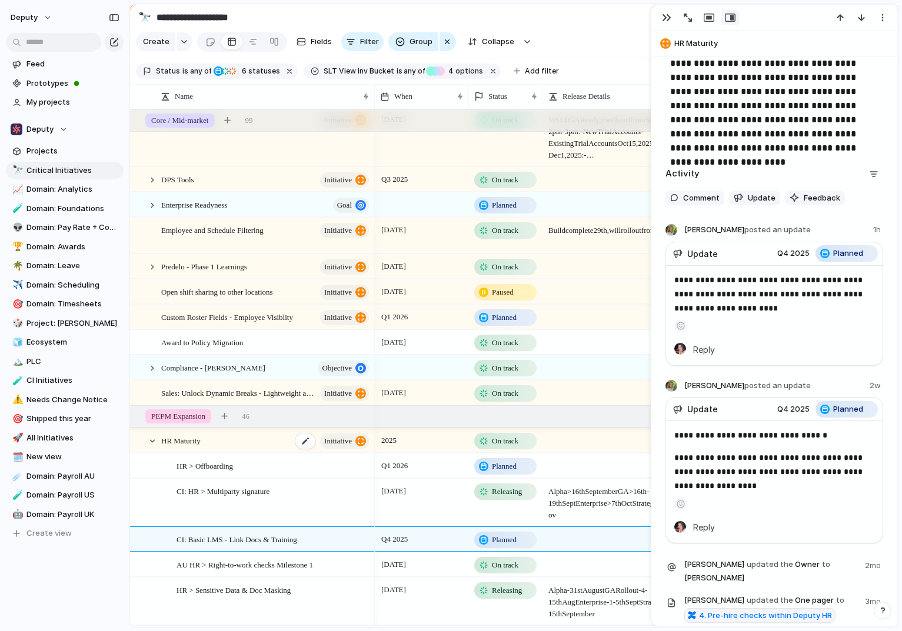
scroll to position [268, 0]
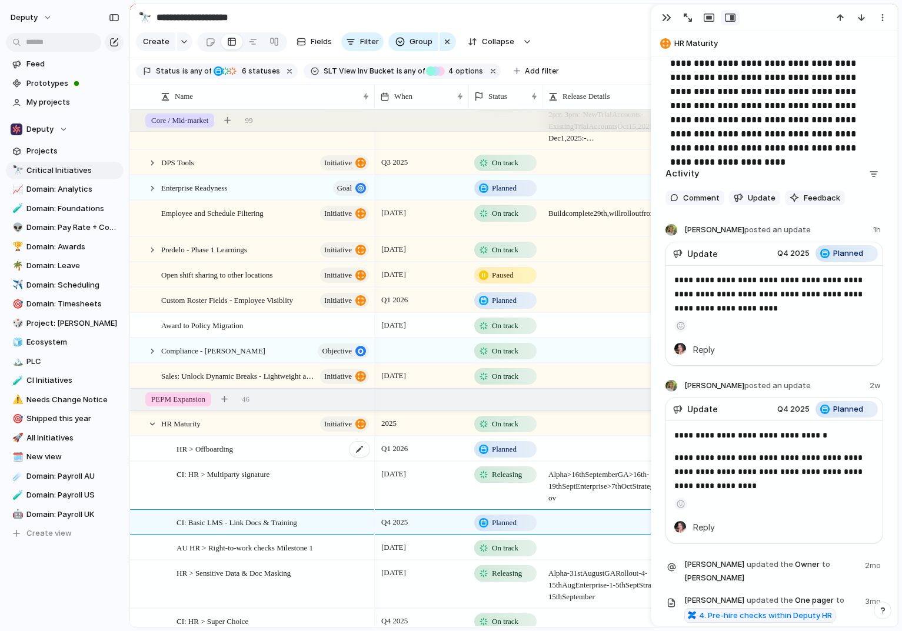
click at [245, 458] on div "HR > Offboarding" at bounding box center [273, 449] width 194 height 24
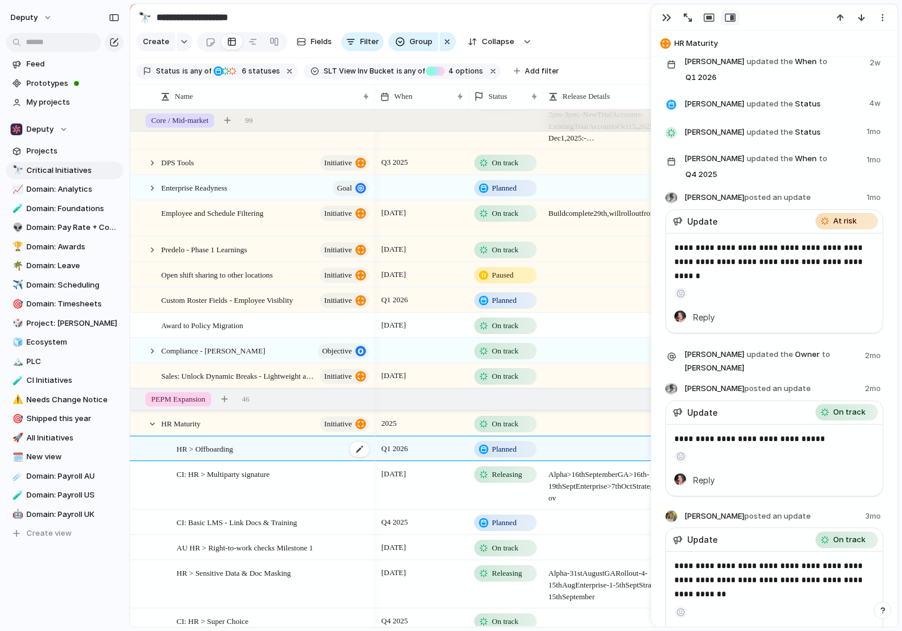
scroll to position [745, 0]
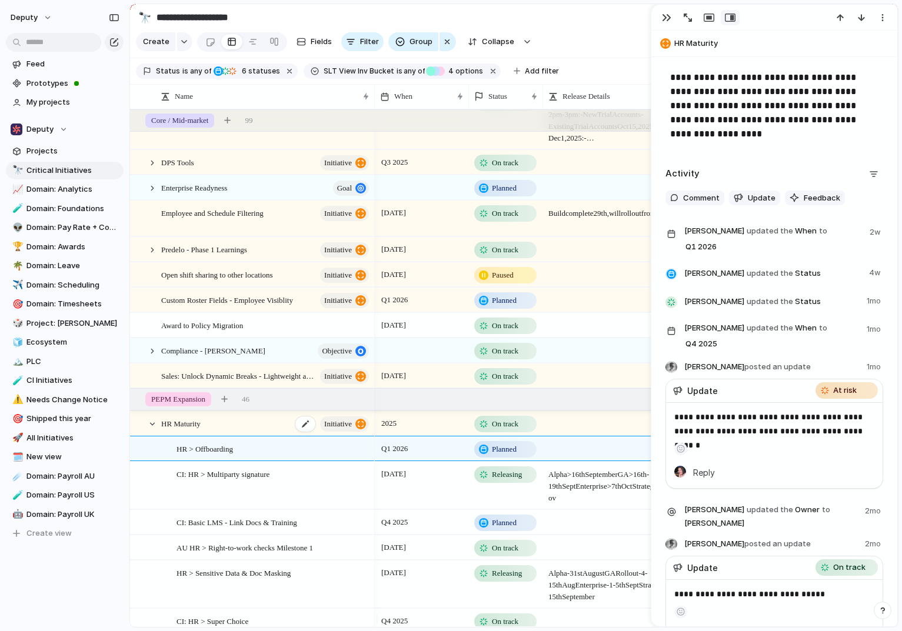
click at [246, 436] on div "HR Maturity initiative" at bounding box center [265, 424] width 209 height 24
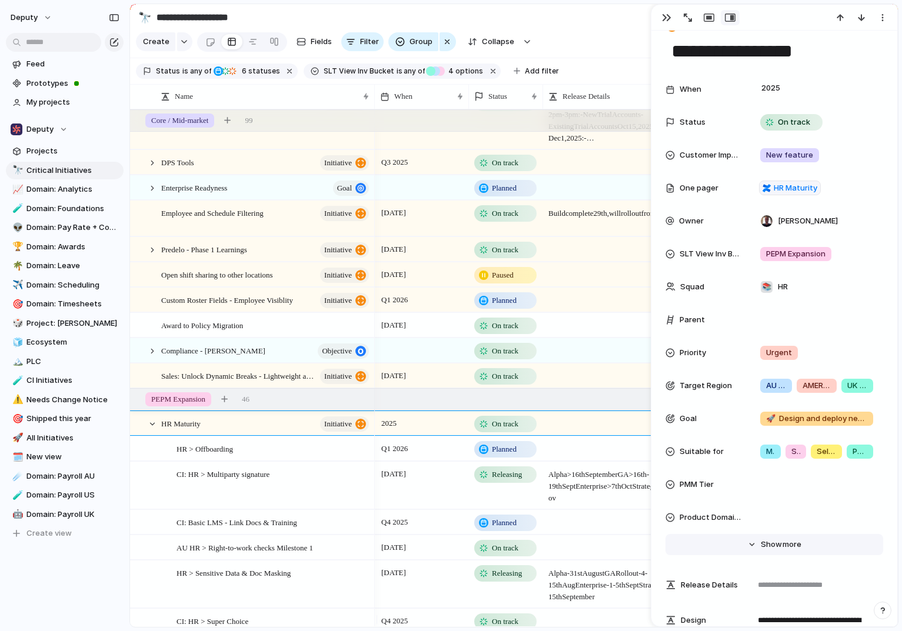
scroll to position [137, 0]
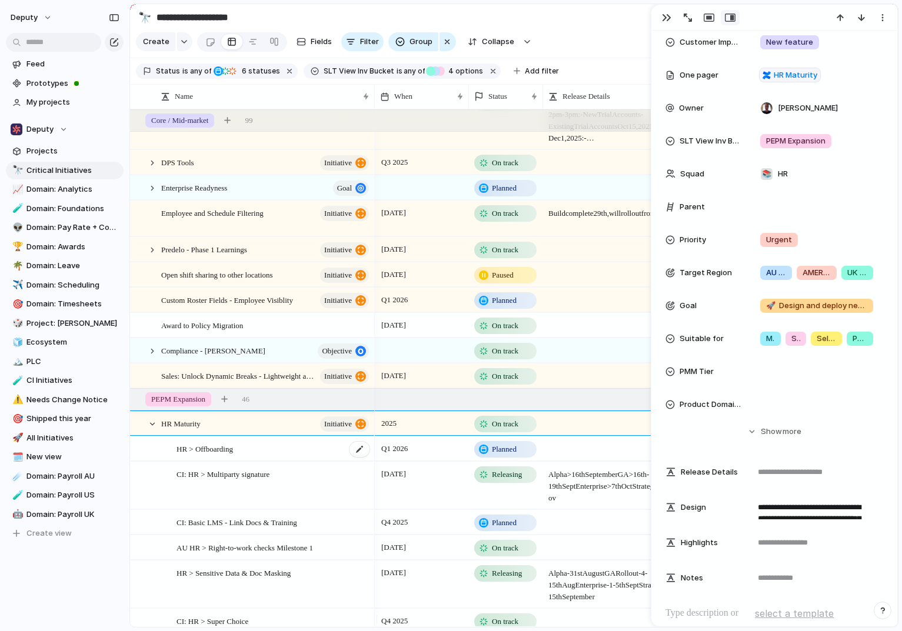
click at [242, 461] on div "HR > Offboarding" at bounding box center [273, 449] width 194 height 24
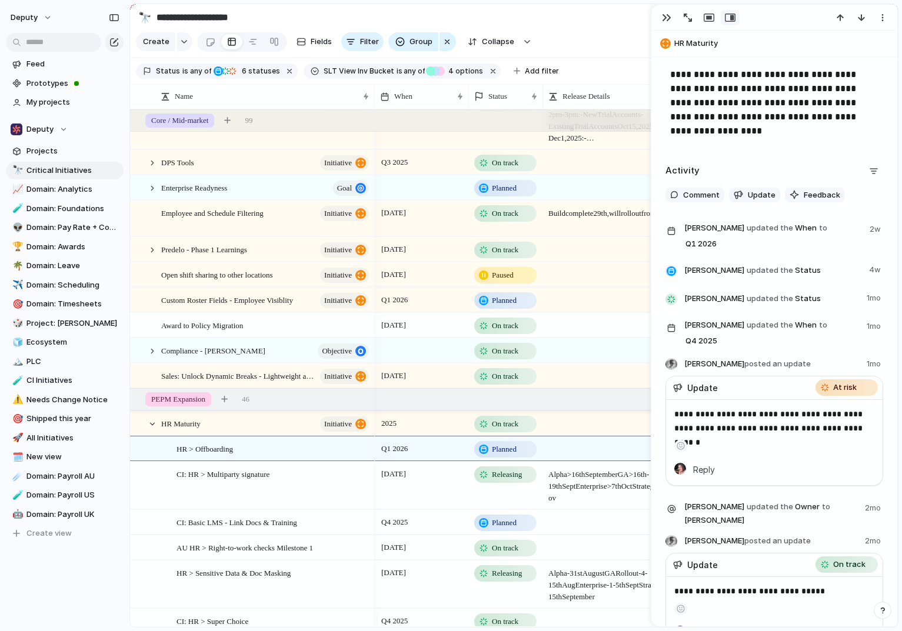
scroll to position [754, 0]
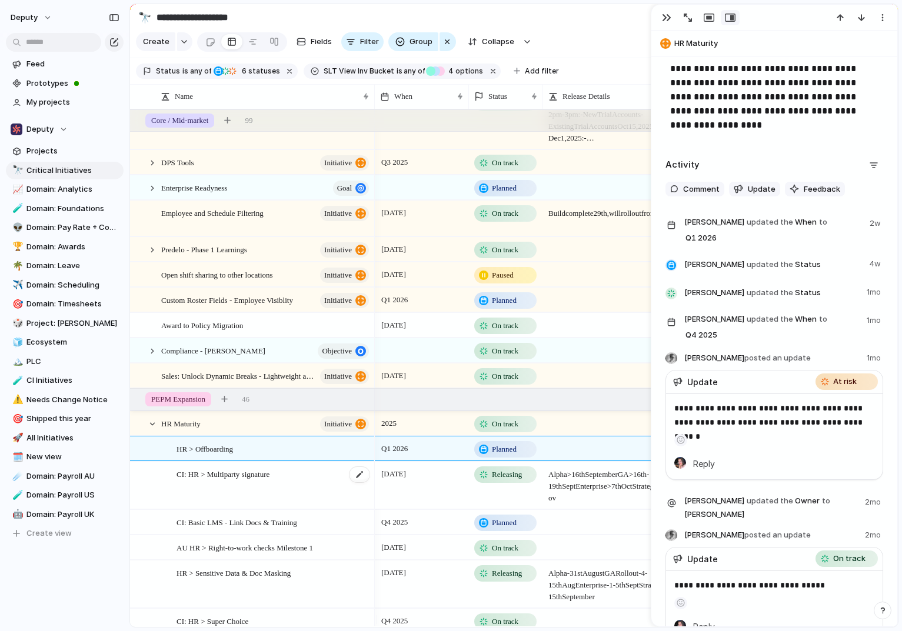
click at [269, 462] on span "CI: HR > Multiparty signature" at bounding box center [222, 474] width 93 height 14
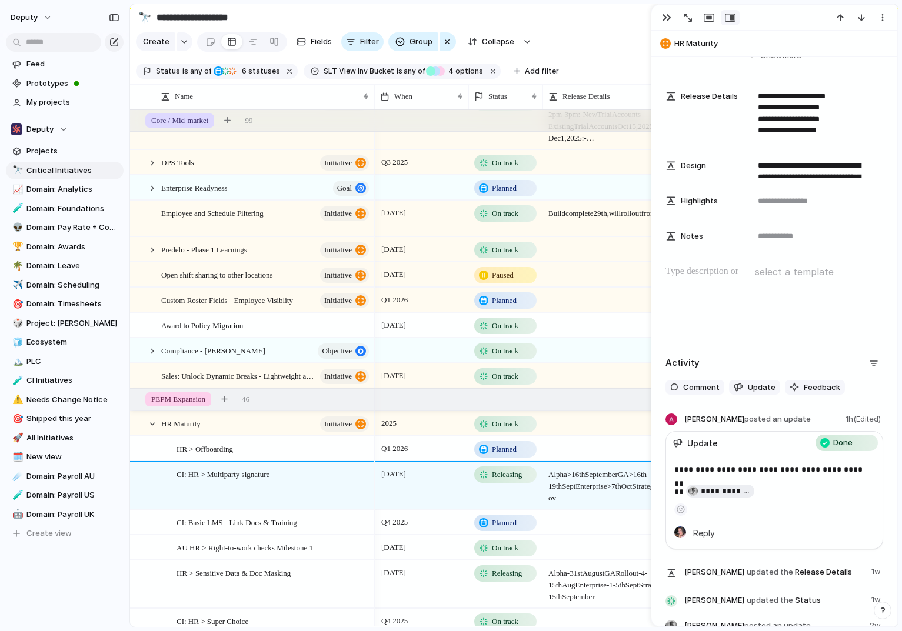
scroll to position [562, 0]
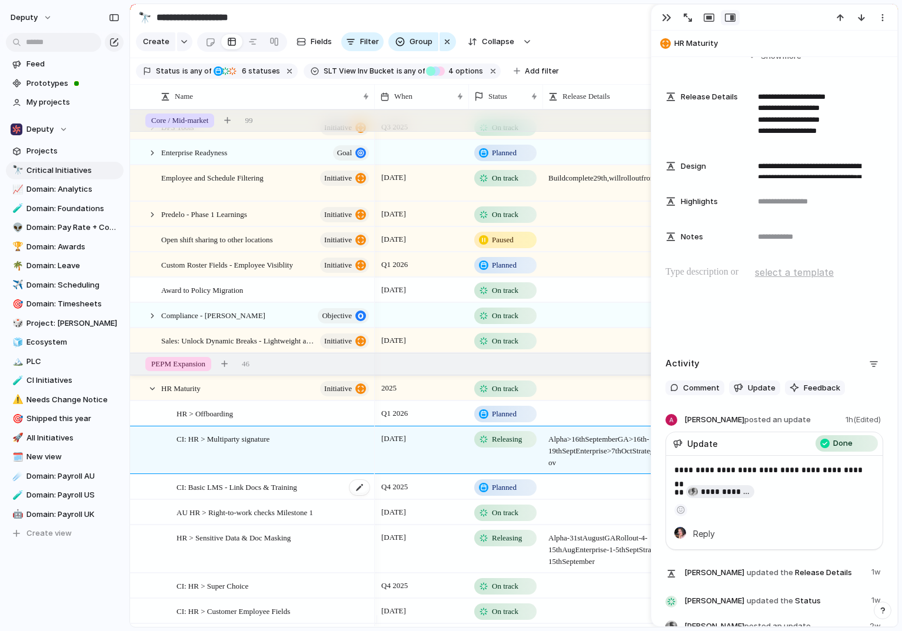
click at [281, 462] on span "CI: Basic LMS - Link Docs & Training" at bounding box center [236, 487] width 121 height 14
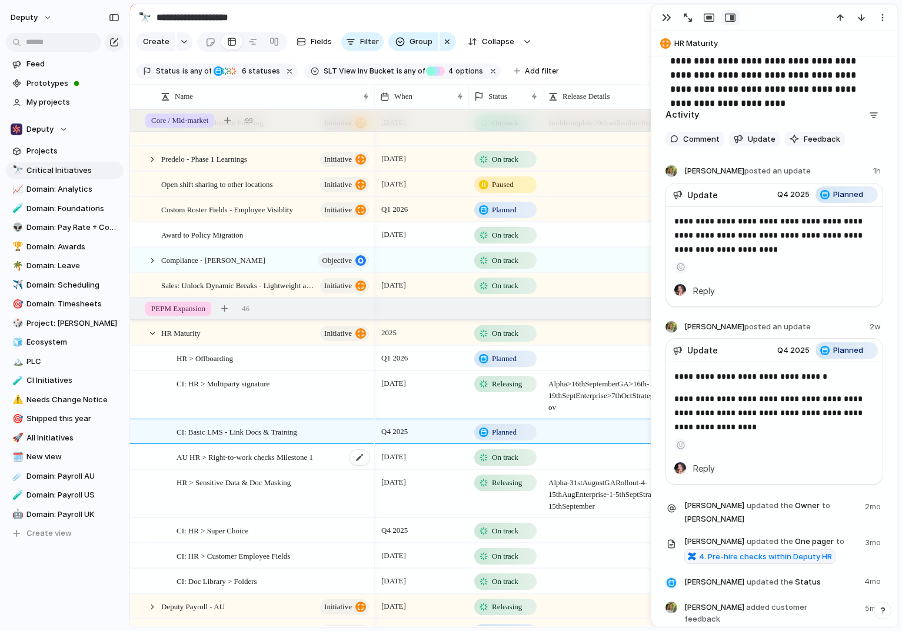
click at [263, 462] on div "AU HR > Right-to-work checks Milestone 1" at bounding box center [273, 457] width 194 height 24
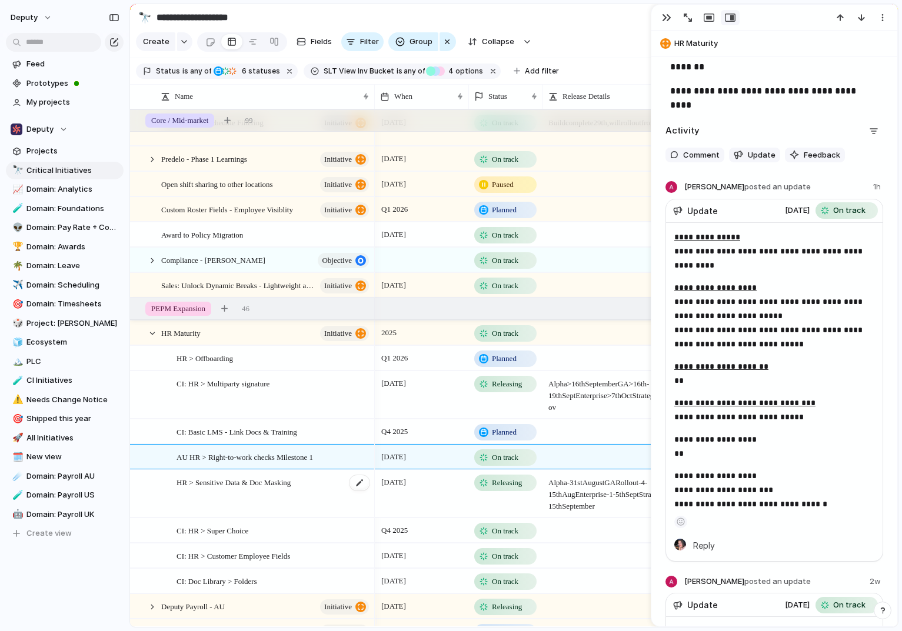
click at [290, 462] on span "HR > Sensitive Data & Doc Masking" at bounding box center [233, 482] width 114 height 14
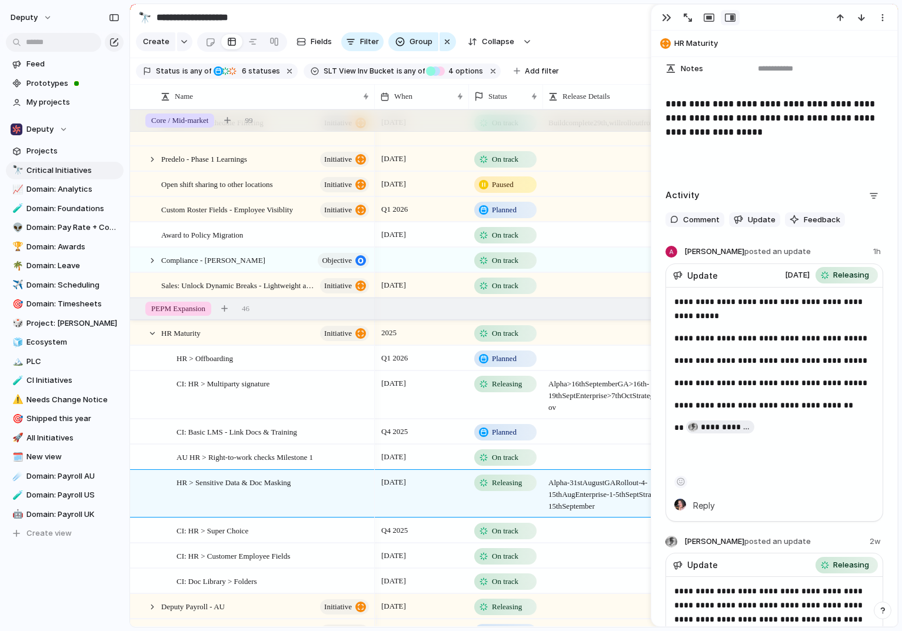
scroll to position [732, 0]
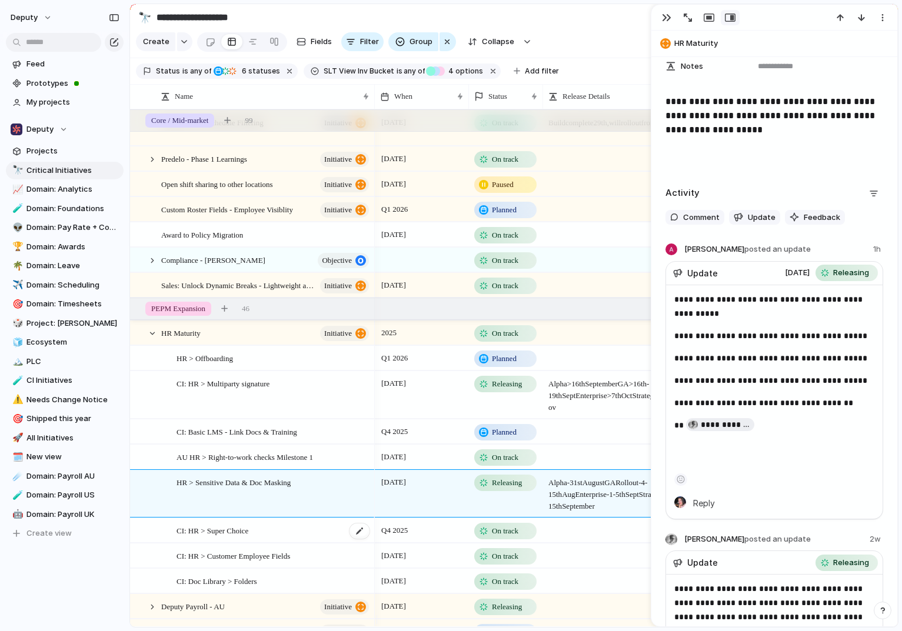
click at [268, 462] on div "CI: HR > Super Choice" at bounding box center [273, 531] width 194 height 24
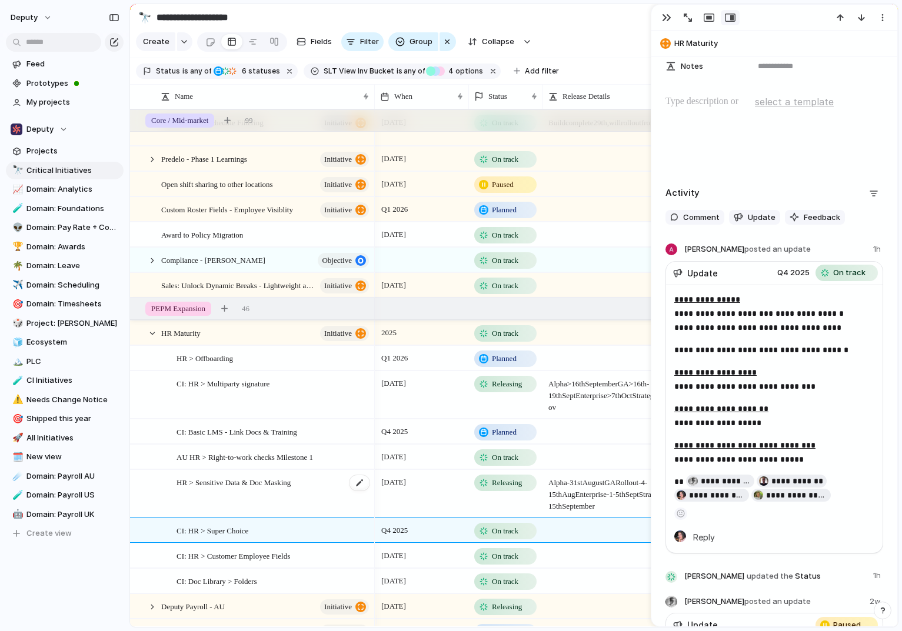
scroll to position [379, 0]
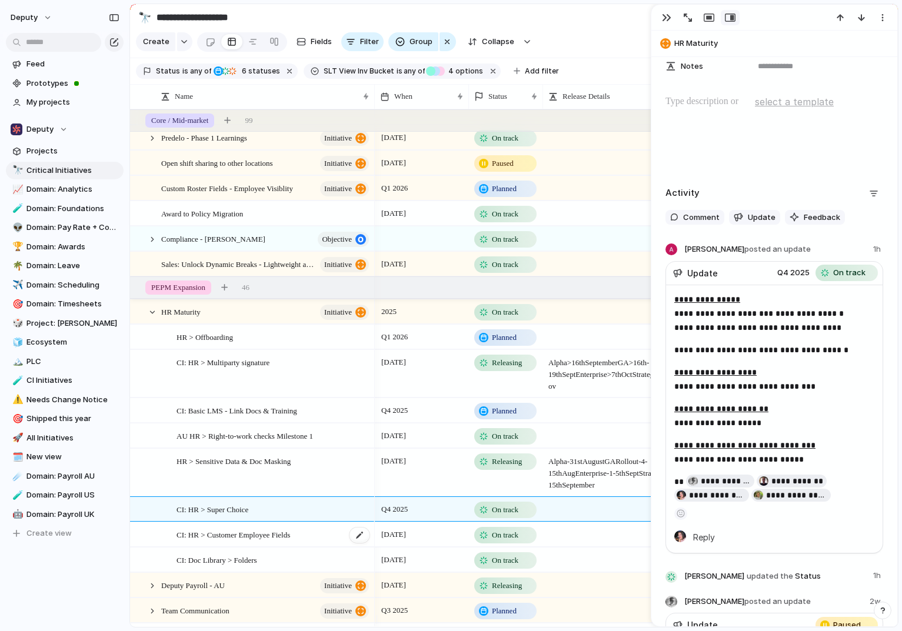
click at [268, 462] on span "CI: HR > Customer Employee Fields" at bounding box center [233, 535] width 114 height 14
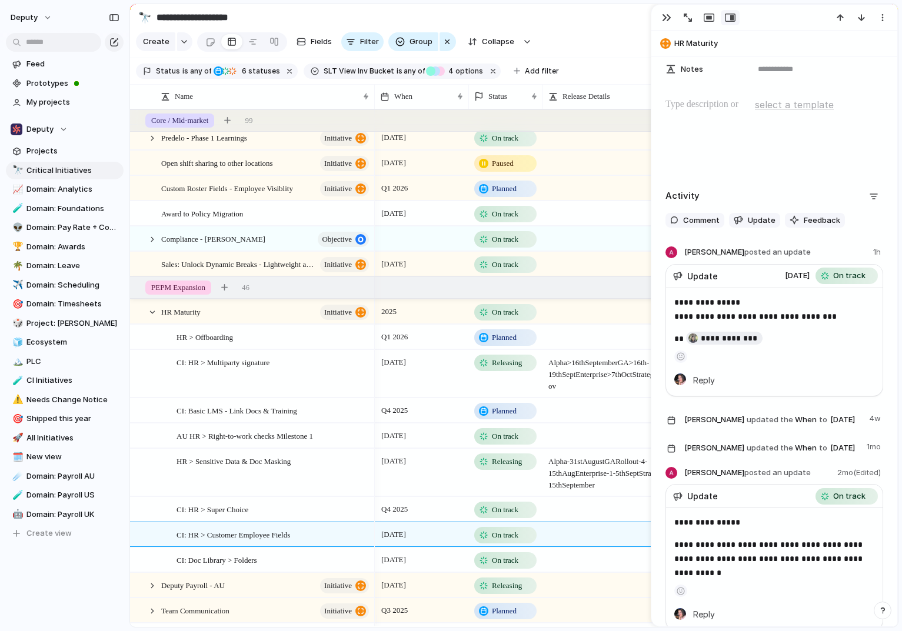
scroll to position [694, 0]
click at [270, 462] on div "CI: Doc Library > Folders" at bounding box center [273, 560] width 194 height 24
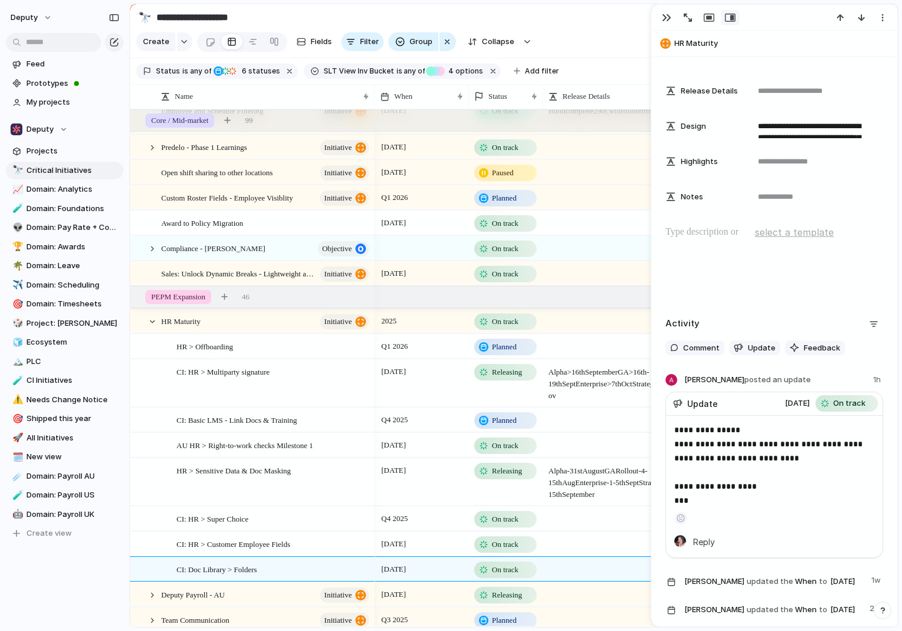
scroll to position [534, 0]
